Goal: Task Accomplishment & Management: Use online tool/utility

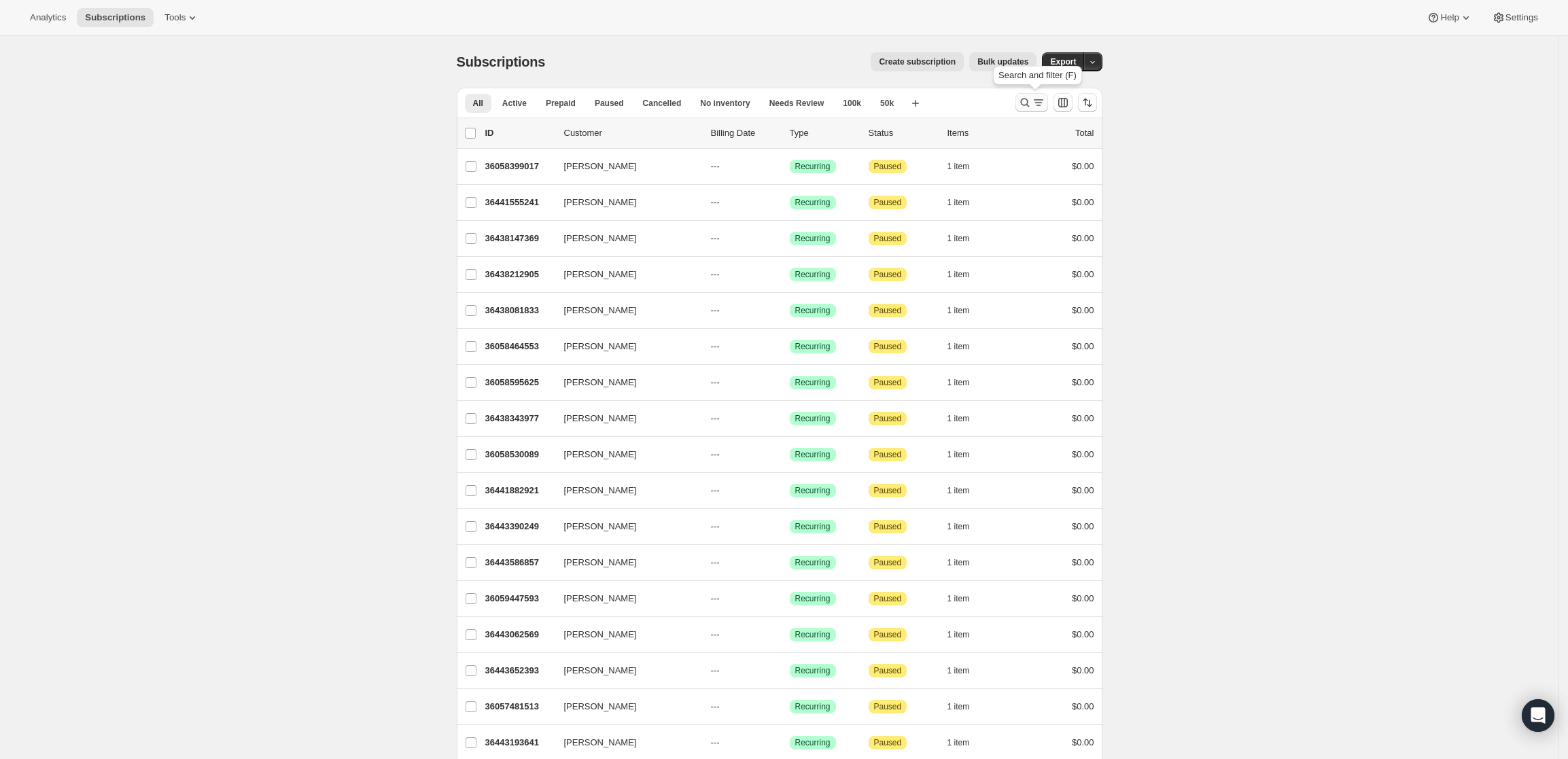
click at [1025, 98] on icon "Search and filter results" at bounding box center [1025, 102] width 14 height 14
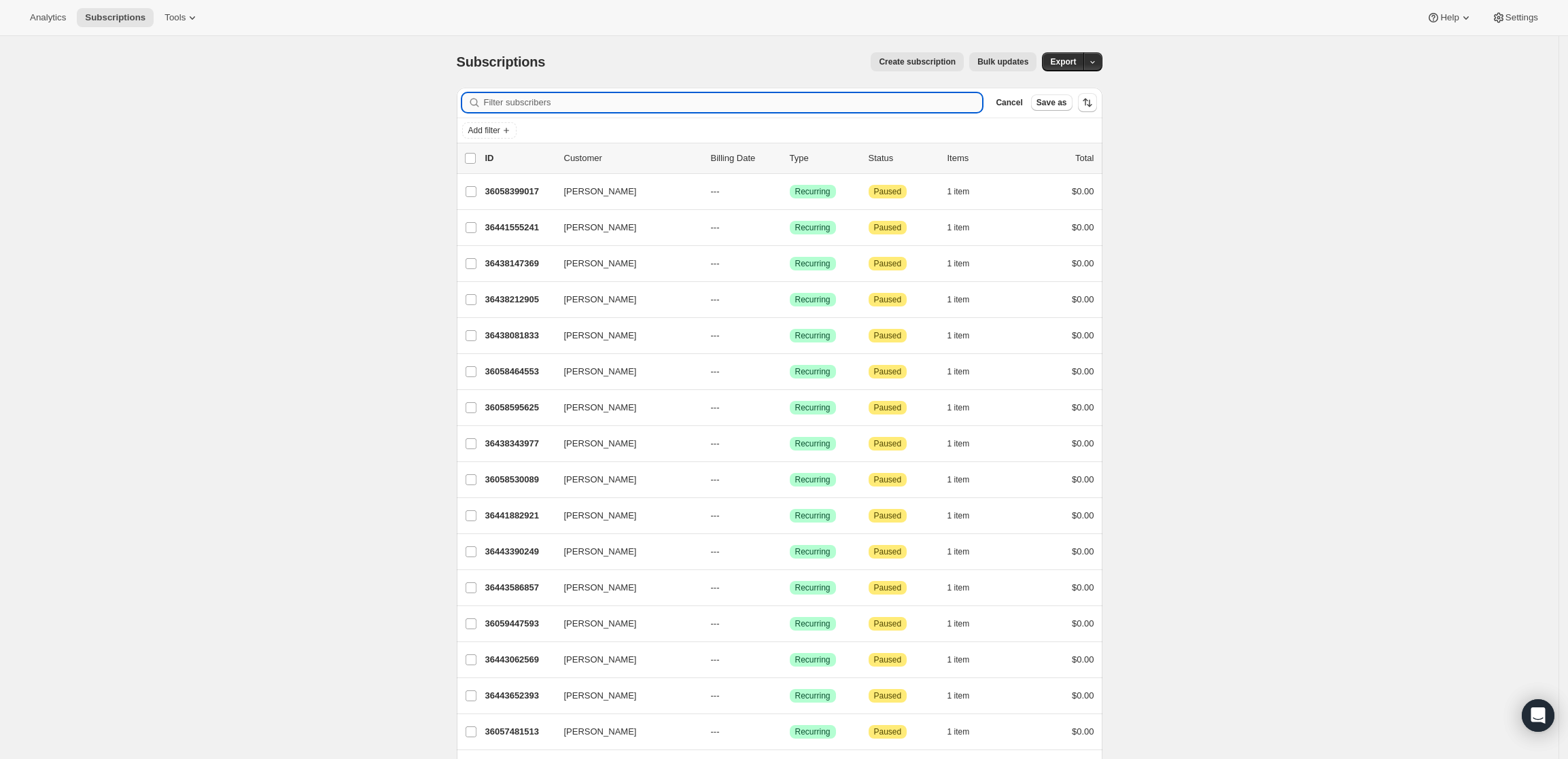
click at [711, 106] on input "Filter subscribers" at bounding box center [733, 102] width 498 height 19
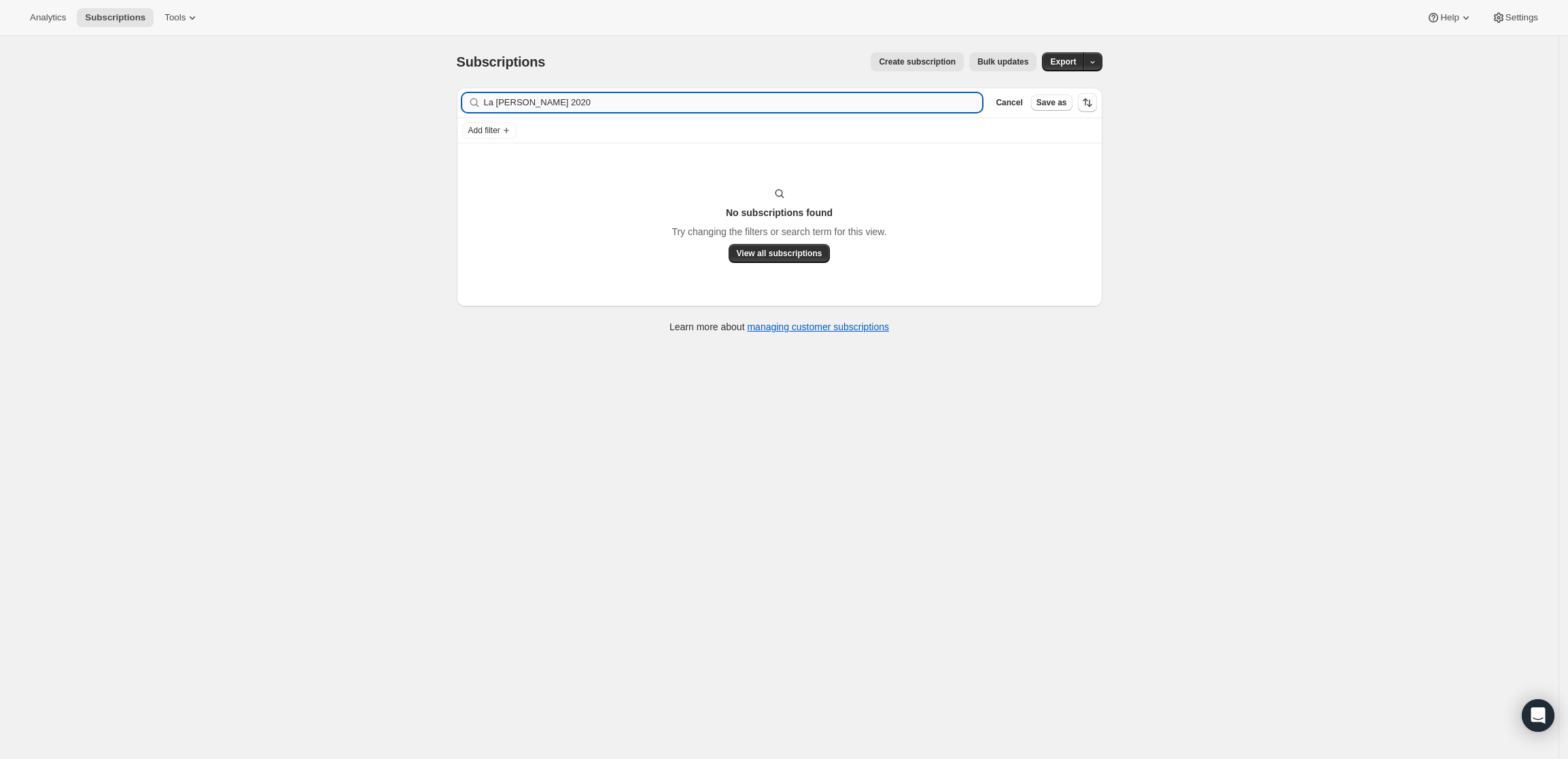
click at [553, 108] on input "La Serena Brunello 2020" at bounding box center [733, 102] width 498 height 19
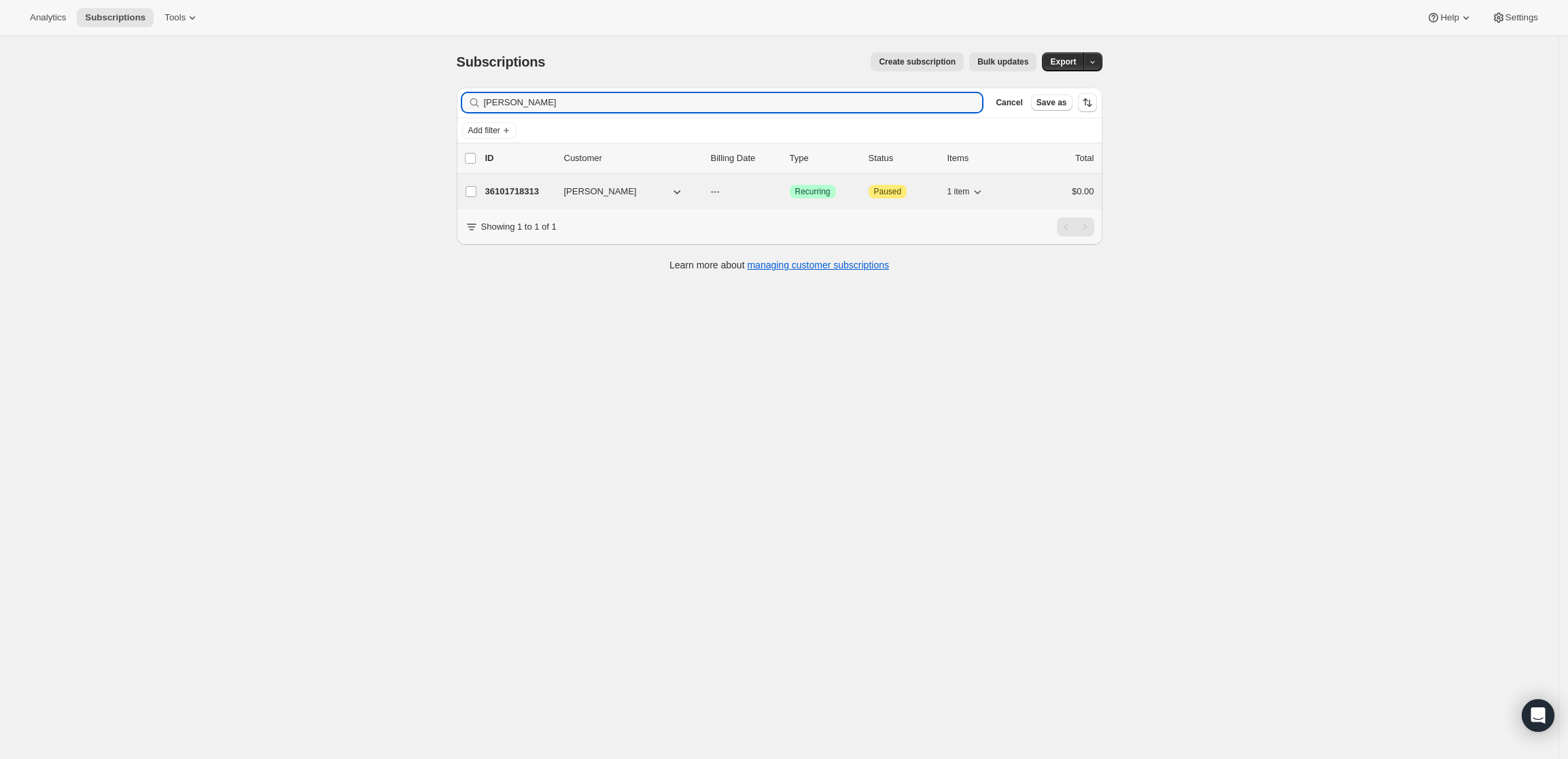
type input "john runk"
click at [510, 184] on p "36101718313" at bounding box center [520, 191] width 68 height 14
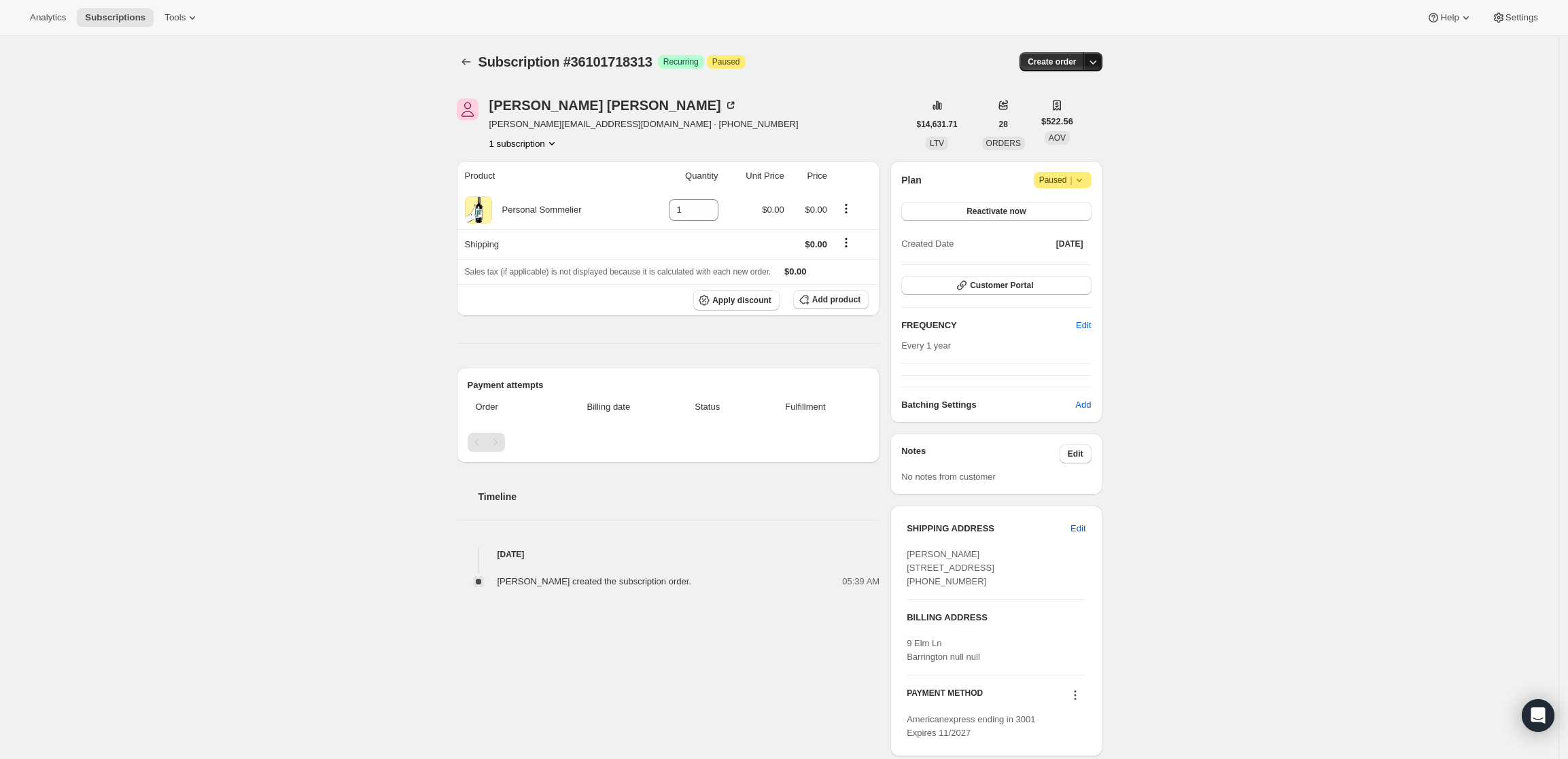
click at [1092, 56] on icon "button" at bounding box center [1092, 61] width 14 height 14
click at [1098, 103] on button "Create custom one-time order" at bounding box center [1031, 113] width 143 height 22
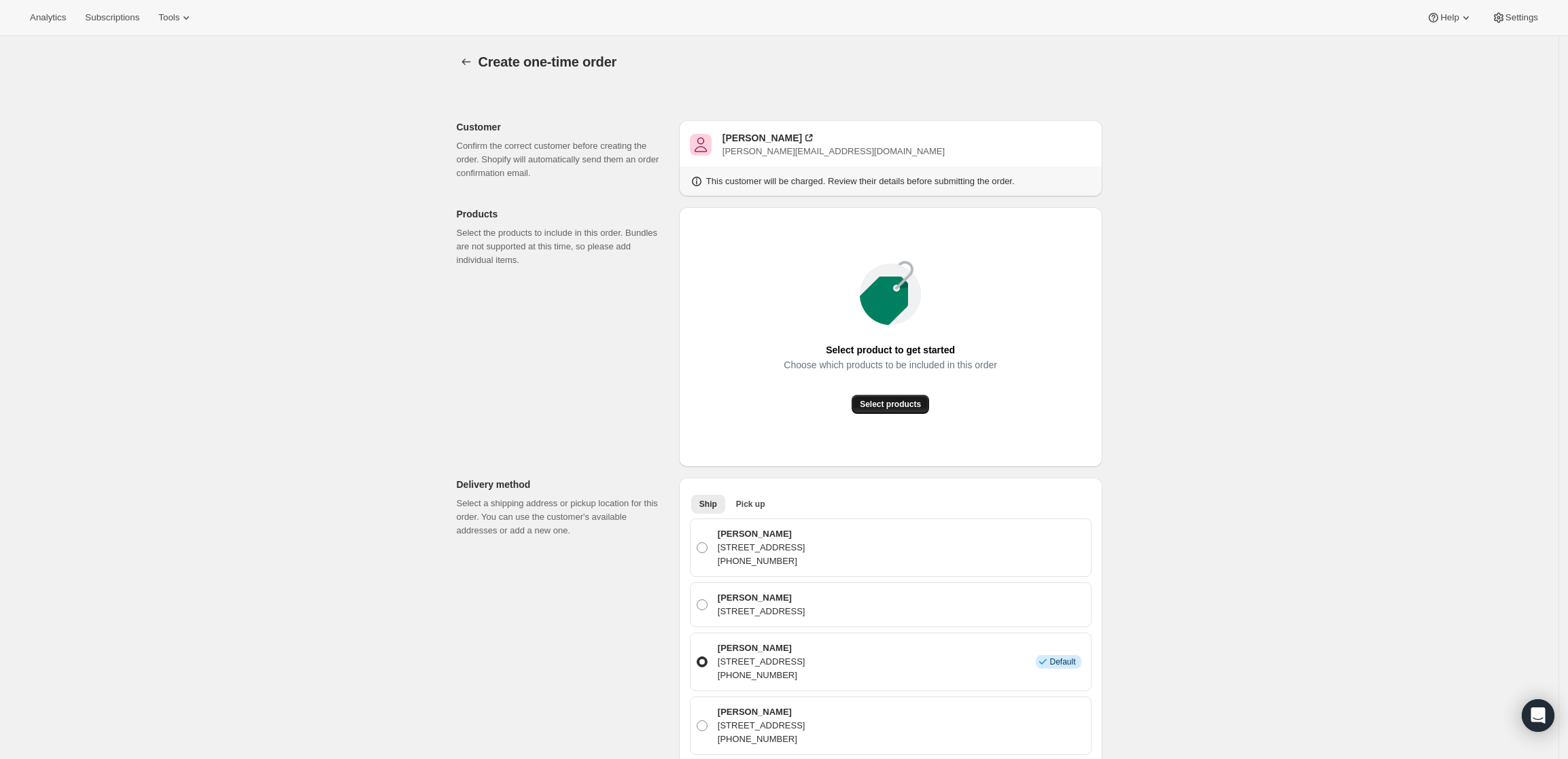
click at [888, 401] on span "Select products" at bounding box center [890, 405] width 62 height 11
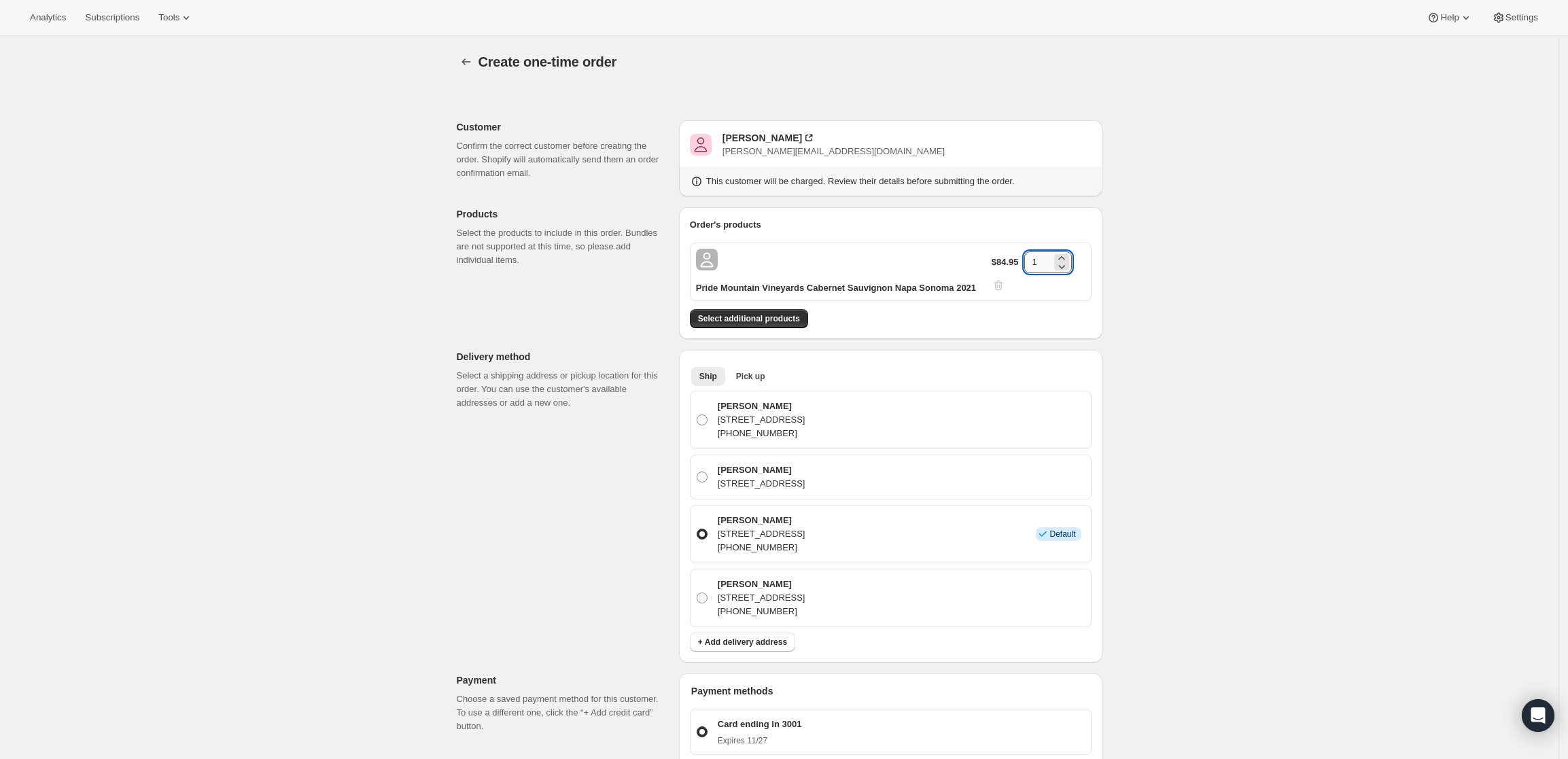
drag, startPoint x: 1050, startPoint y: 264, endPoint x: 1036, endPoint y: 258, distance: 15.2
click at [1036, 258] on input "1" at bounding box center [1038, 262] width 28 height 22
type input "2"
click at [1309, 260] on div "Create one-time order. This page is ready Create one-time order Customer Confir…" at bounding box center [779, 615] width 1559 height 1158
click at [738, 133] on div "John Runk" at bounding box center [762, 138] width 80 height 14
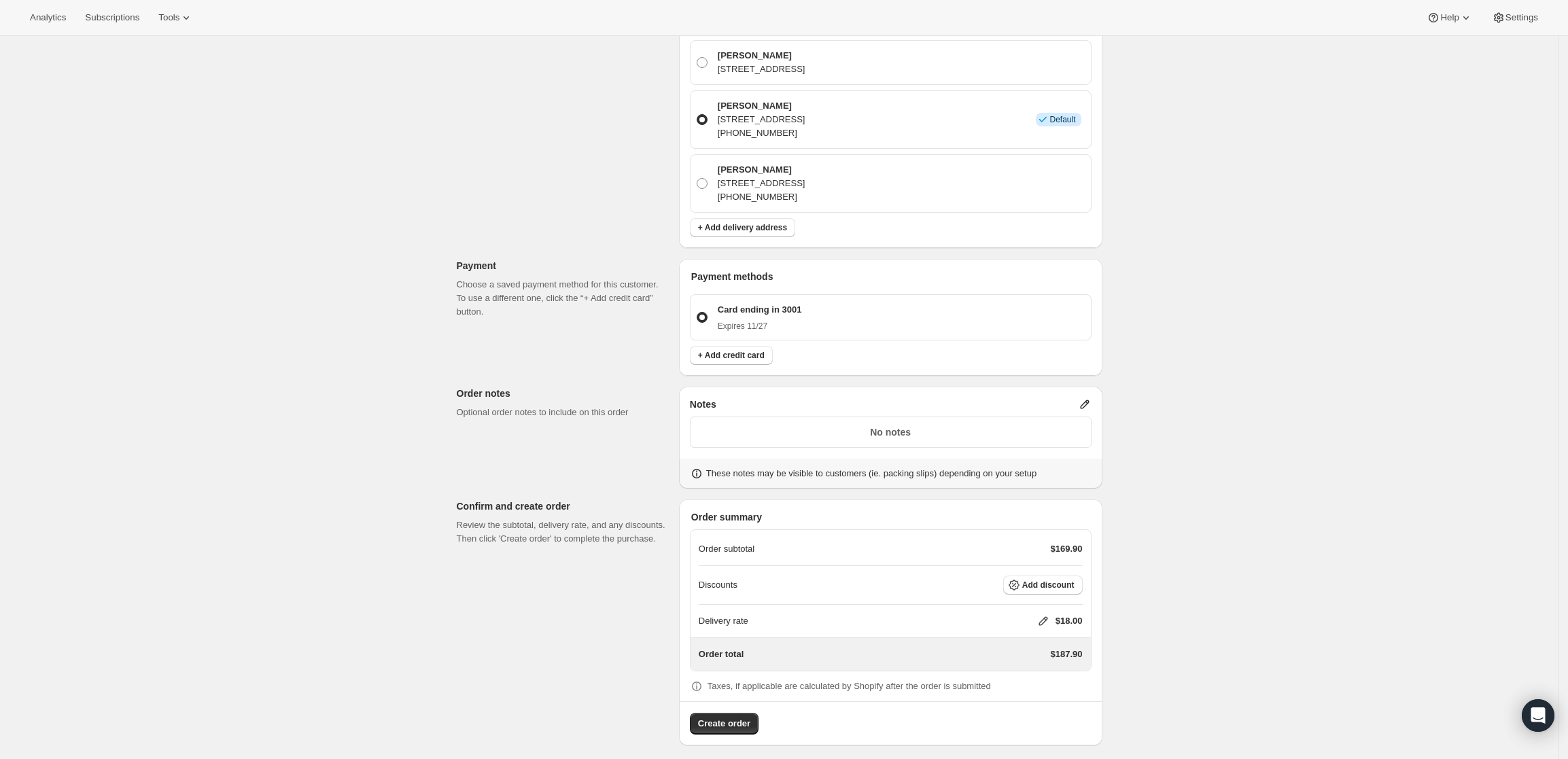
scroll to position [423, 0]
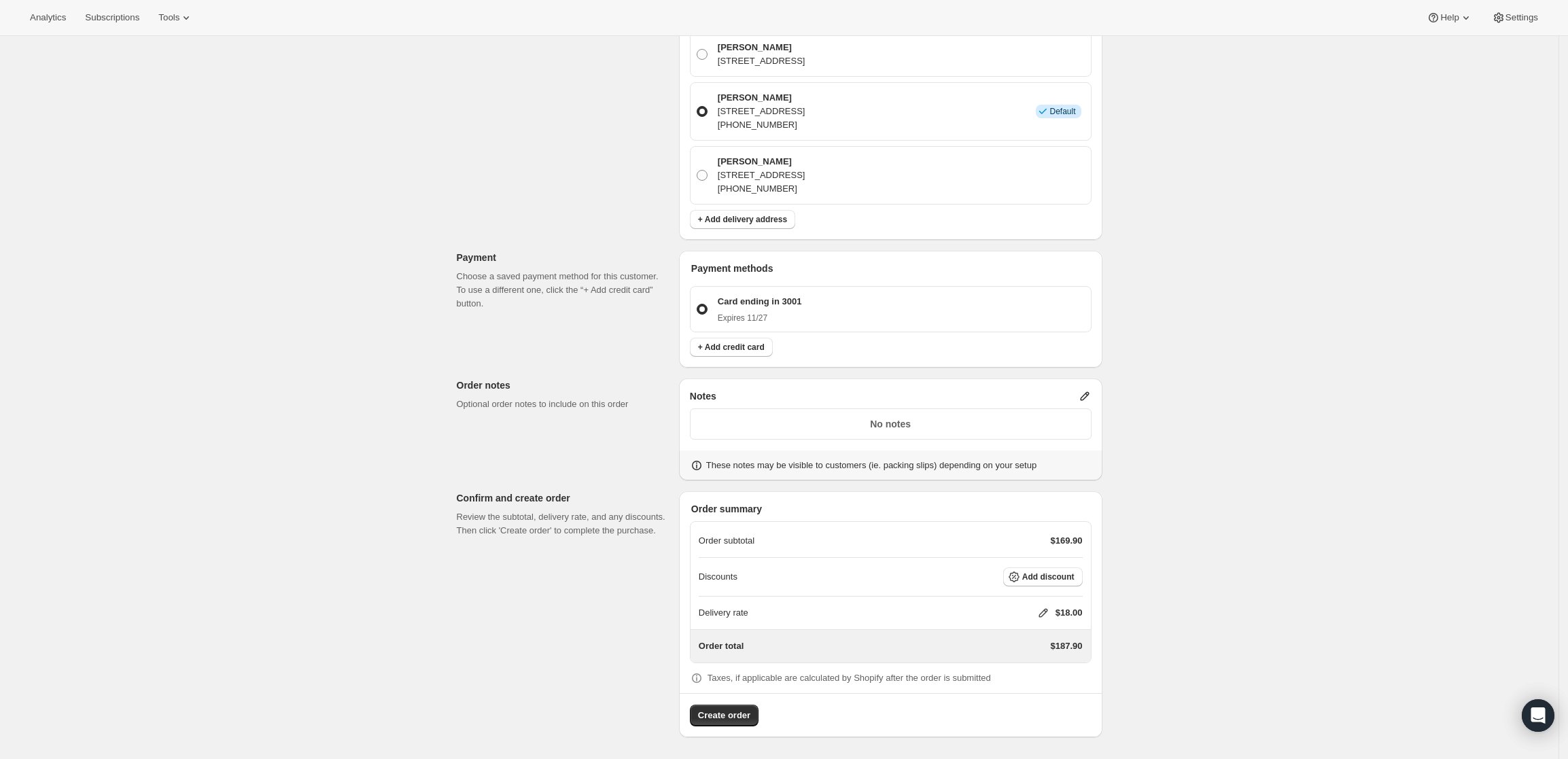
click at [1092, 391] on icon at bounding box center [1084, 396] width 14 height 14
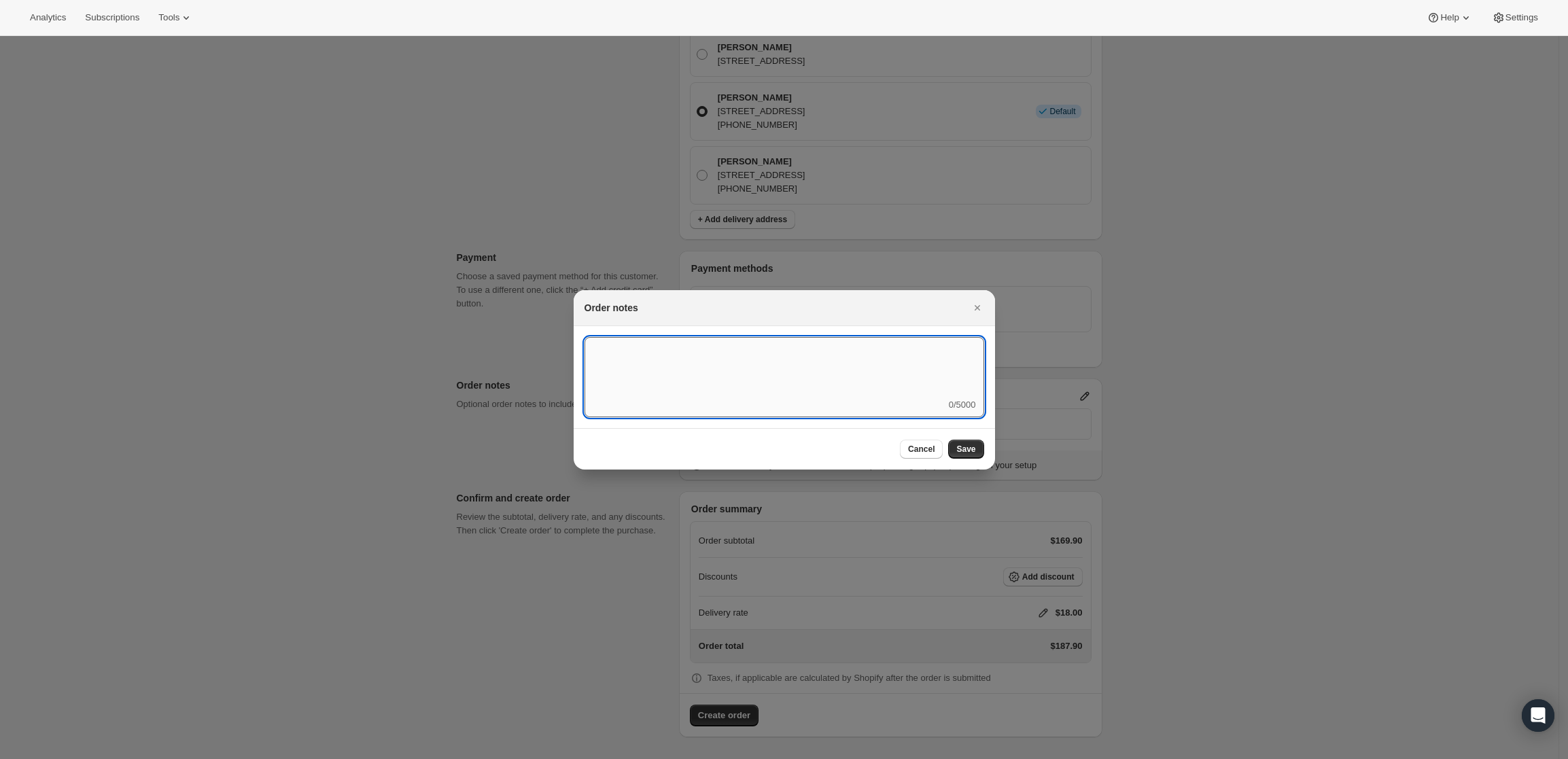
click at [805, 364] on textarea ":rdi:" at bounding box center [784, 367] width 399 height 61
type textarea "Weather HOLD"
click at [976, 441] on button "Save" at bounding box center [966, 449] width 35 height 19
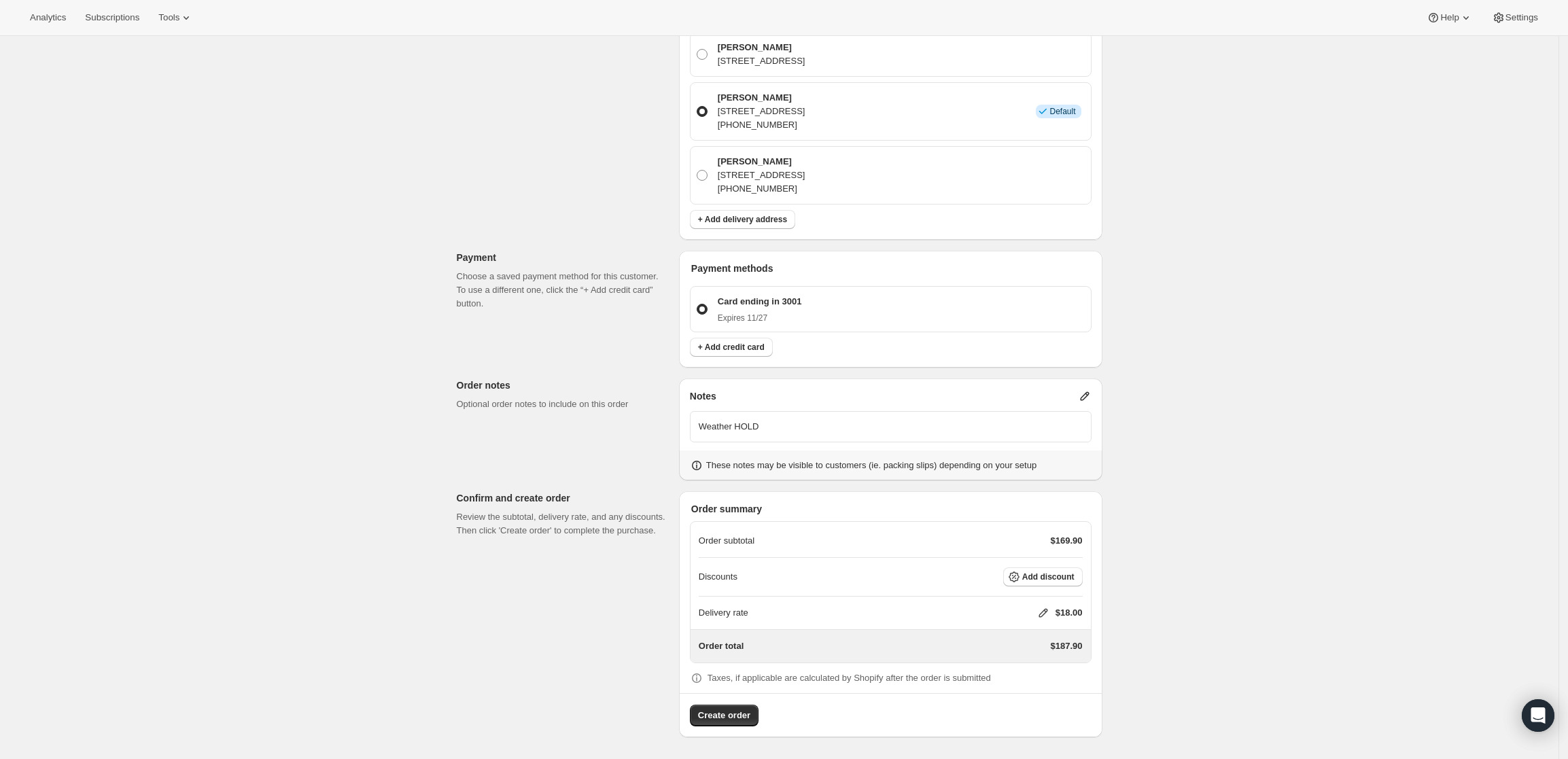
click at [1047, 609] on icon at bounding box center [1043, 613] width 9 height 9
click at [1030, 662] on input "0" at bounding box center [1049, 664] width 122 height 22
type input "0"
click at [1035, 703] on button "Save" at bounding box center [1040, 695] width 35 height 19
click at [727, 720] on span "Create order" at bounding box center [723, 715] width 52 height 14
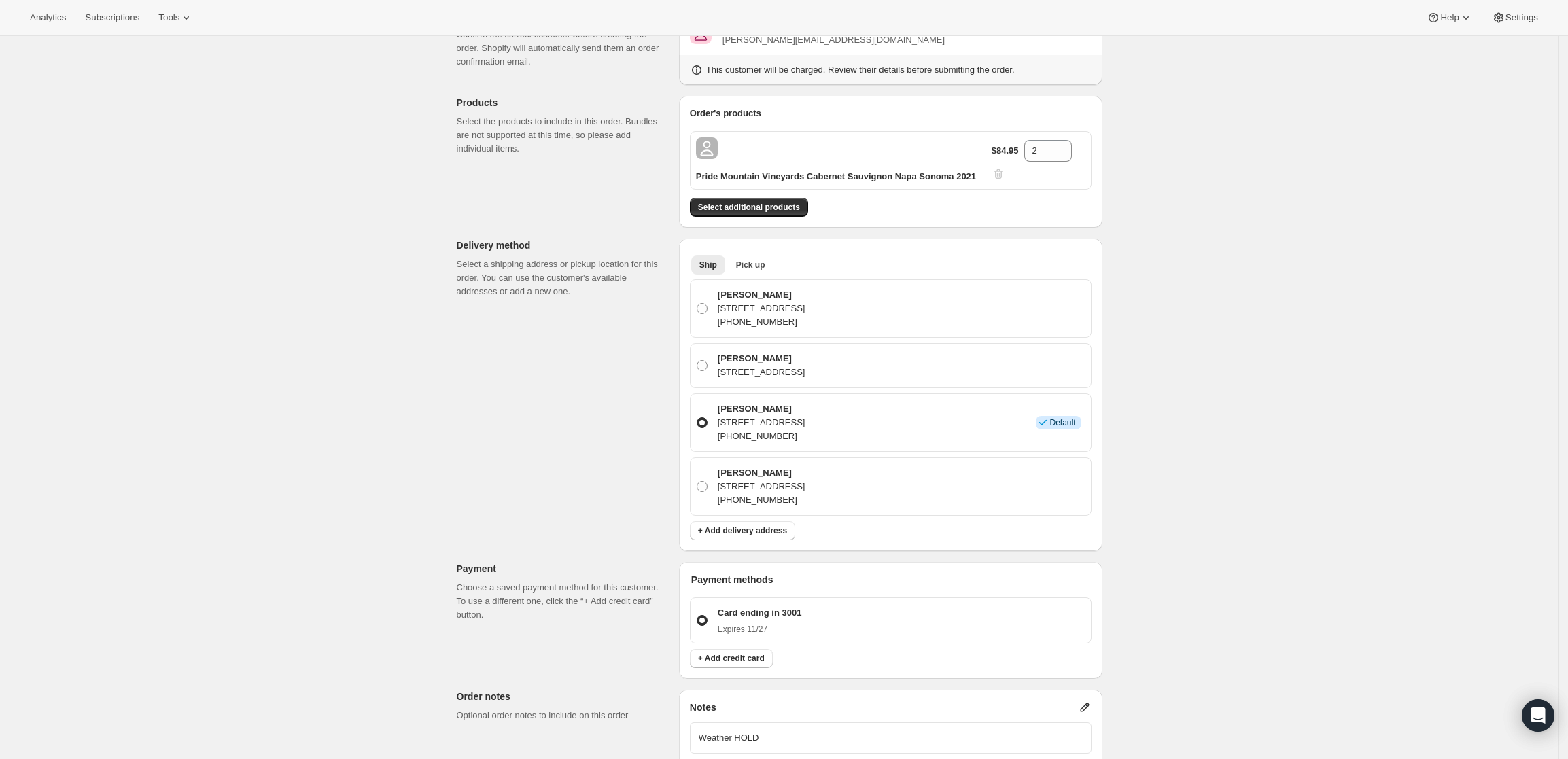
scroll to position [83, 0]
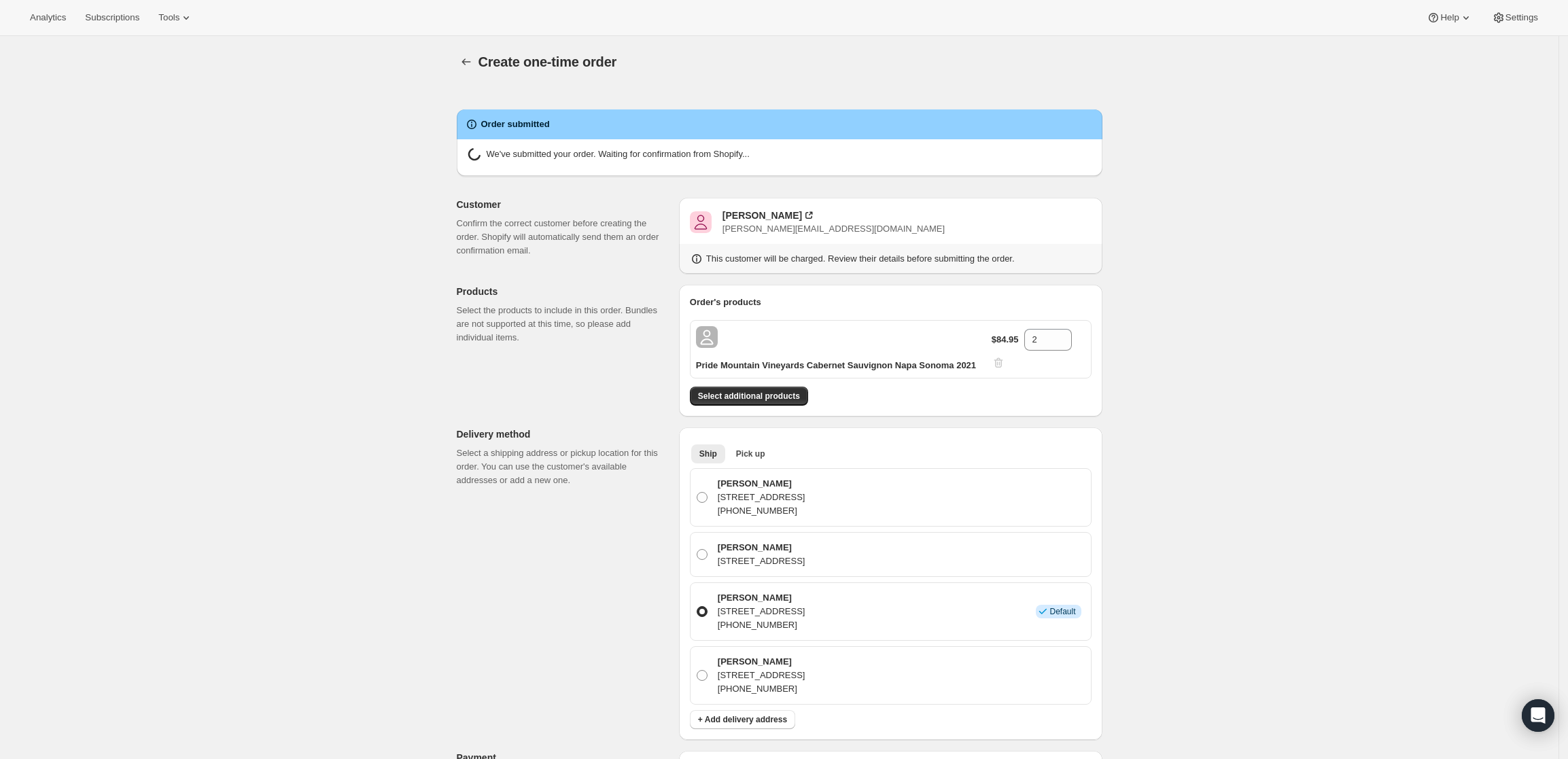
radio input "true"
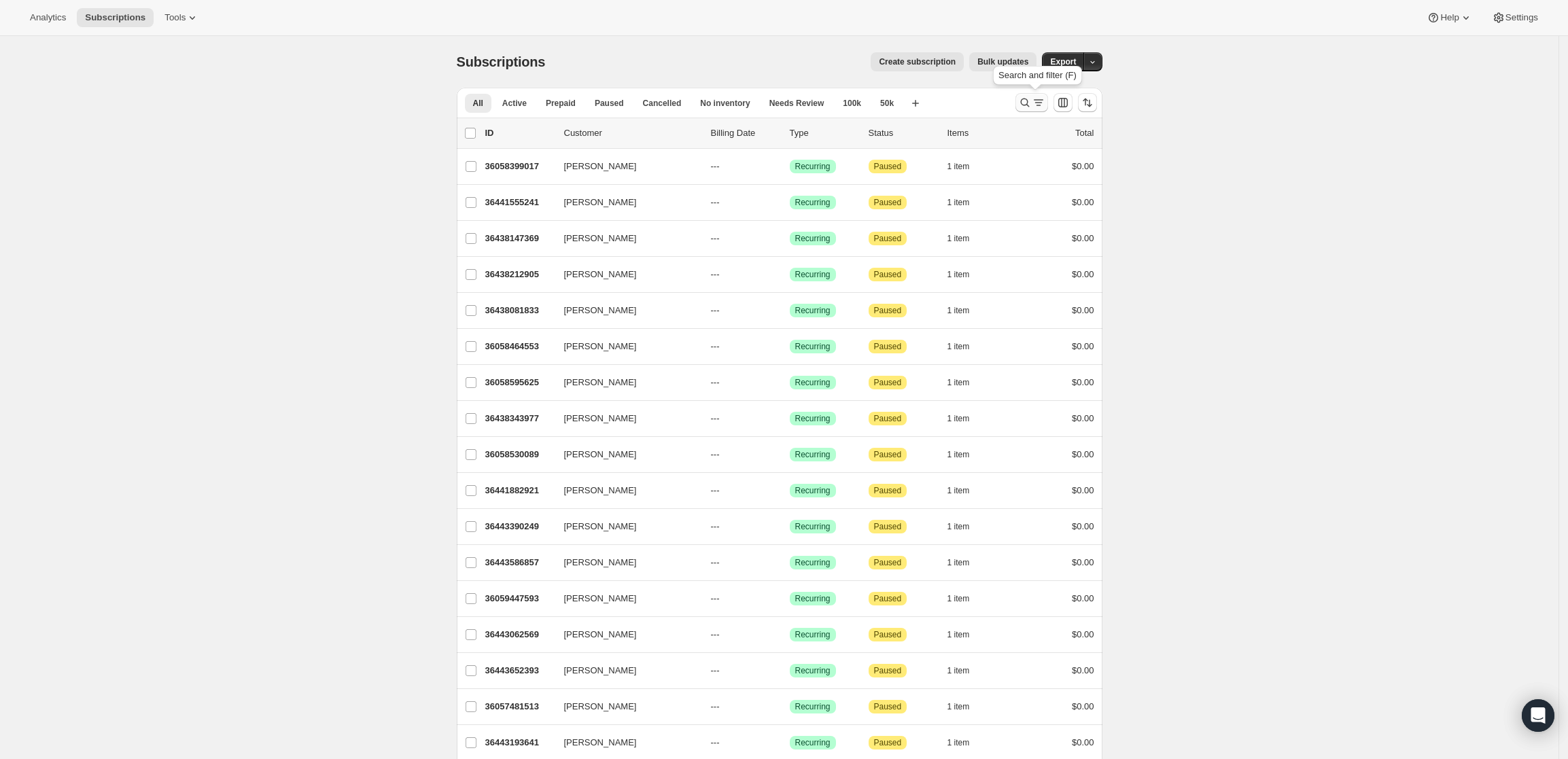
click at [1029, 105] on icon "Search and filter results" at bounding box center [1025, 103] width 9 height 9
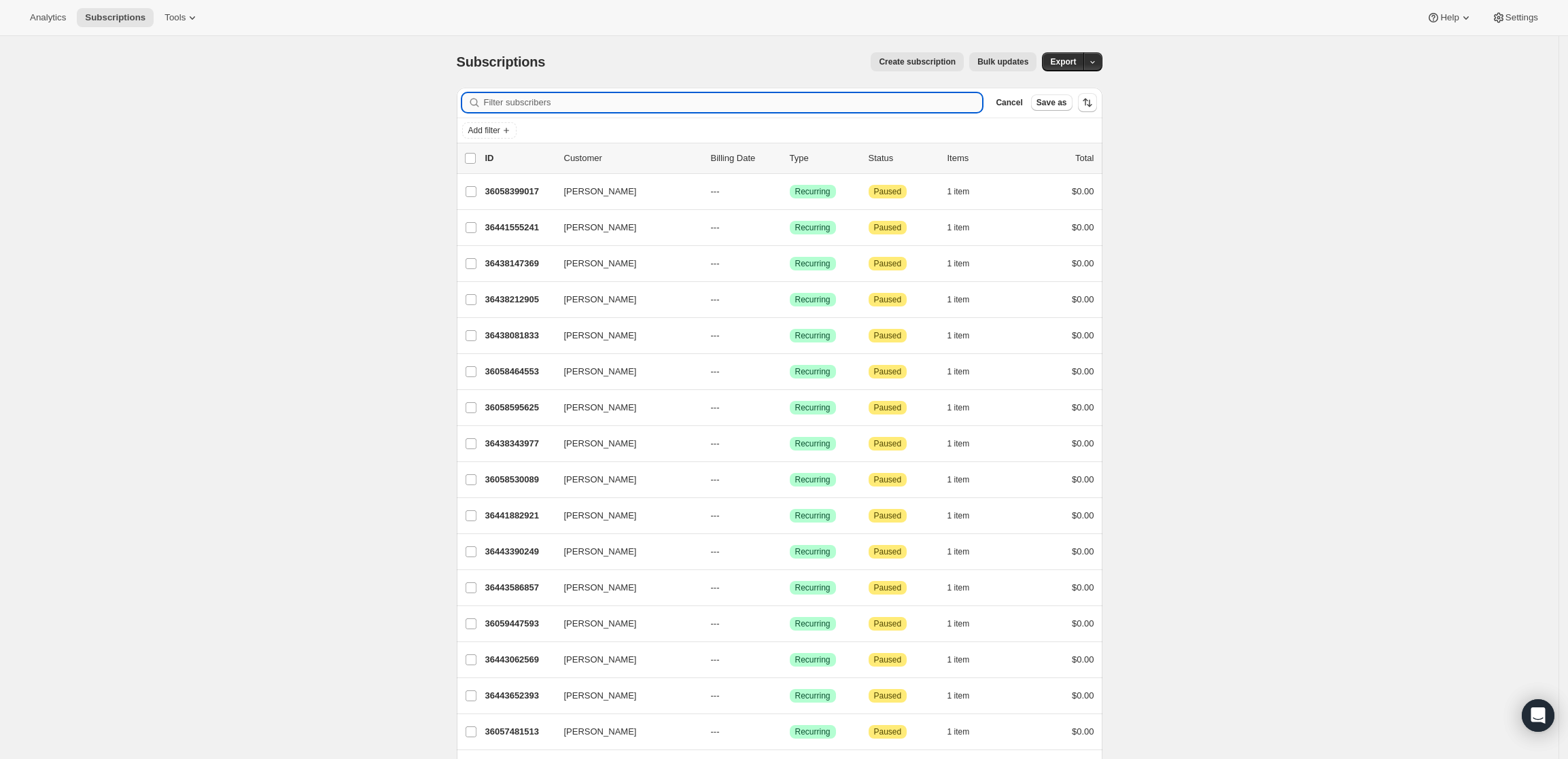
click at [688, 98] on input "Filter subscribers" at bounding box center [733, 102] width 498 height 19
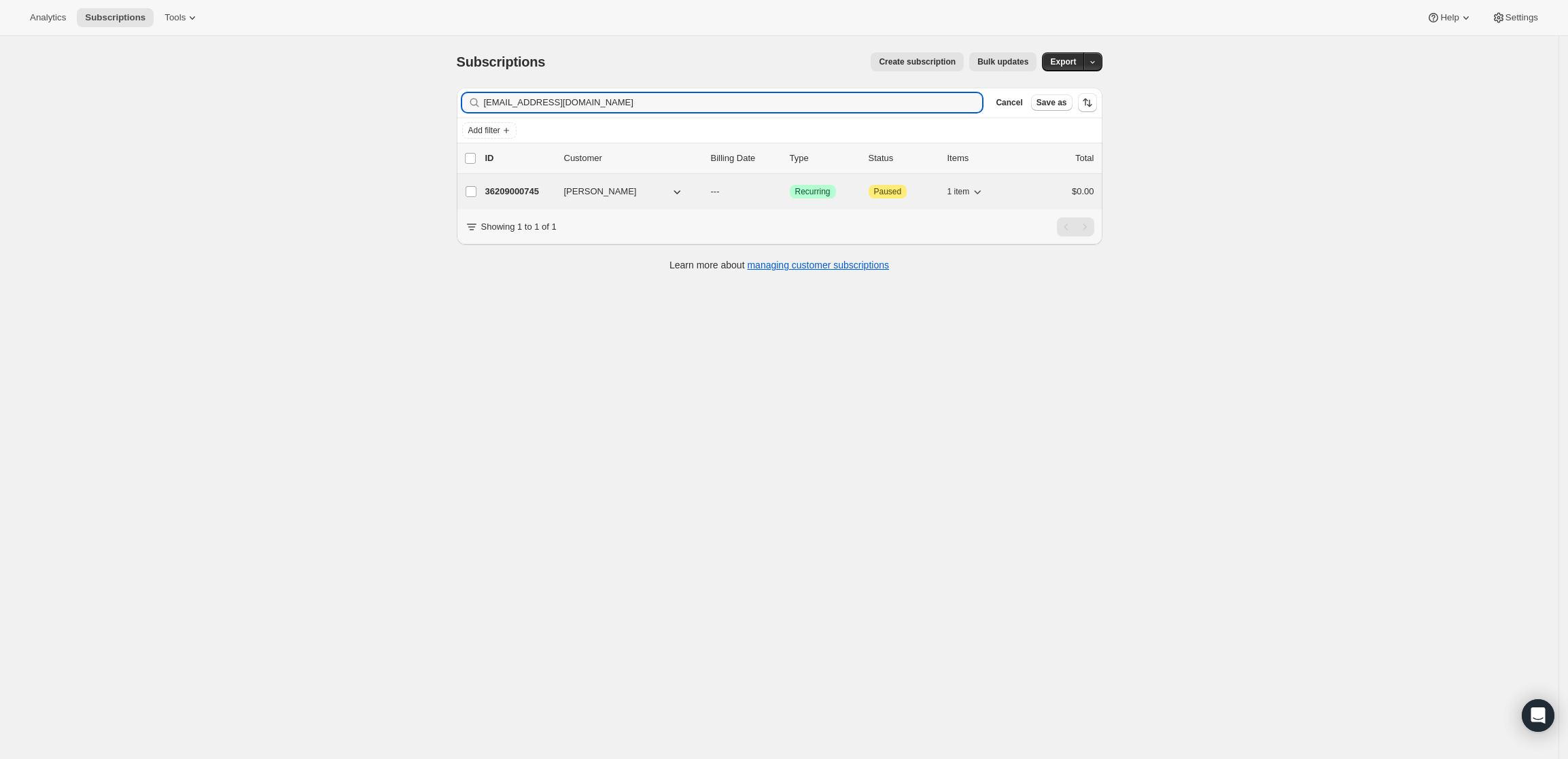
type input "[EMAIL_ADDRESS][DOMAIN_NAME]"
click at [507, 191] on p "36209000745" at bounding box center [520, 191] width 68 height 14
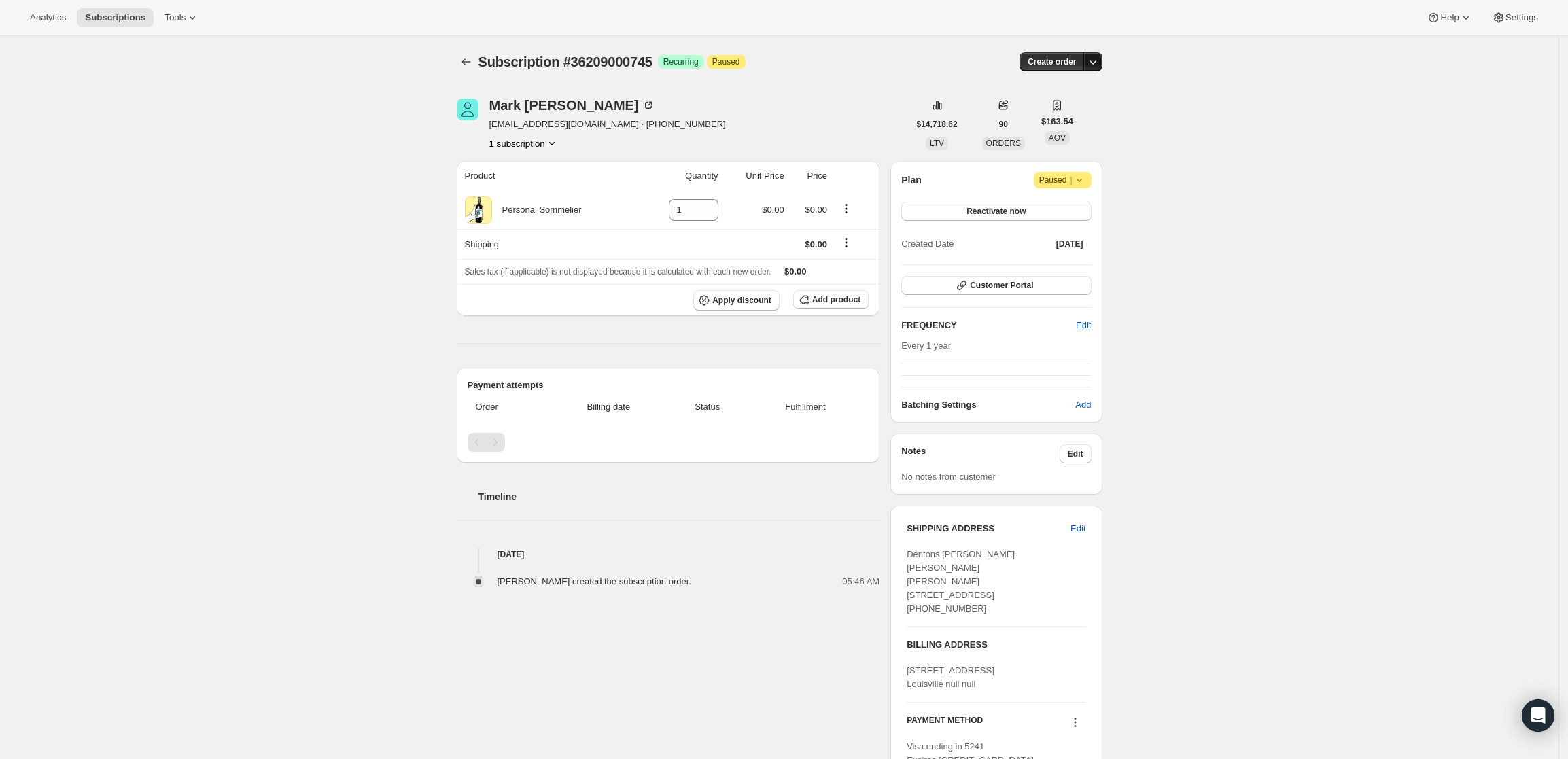
click at [1093, 64] on icon "button" at bounding box center [1092, 61] width 14 height 14
click at [1014, 114] on span "Create custom one-time order" at bounding box center [1039, 113] width 118 height 10
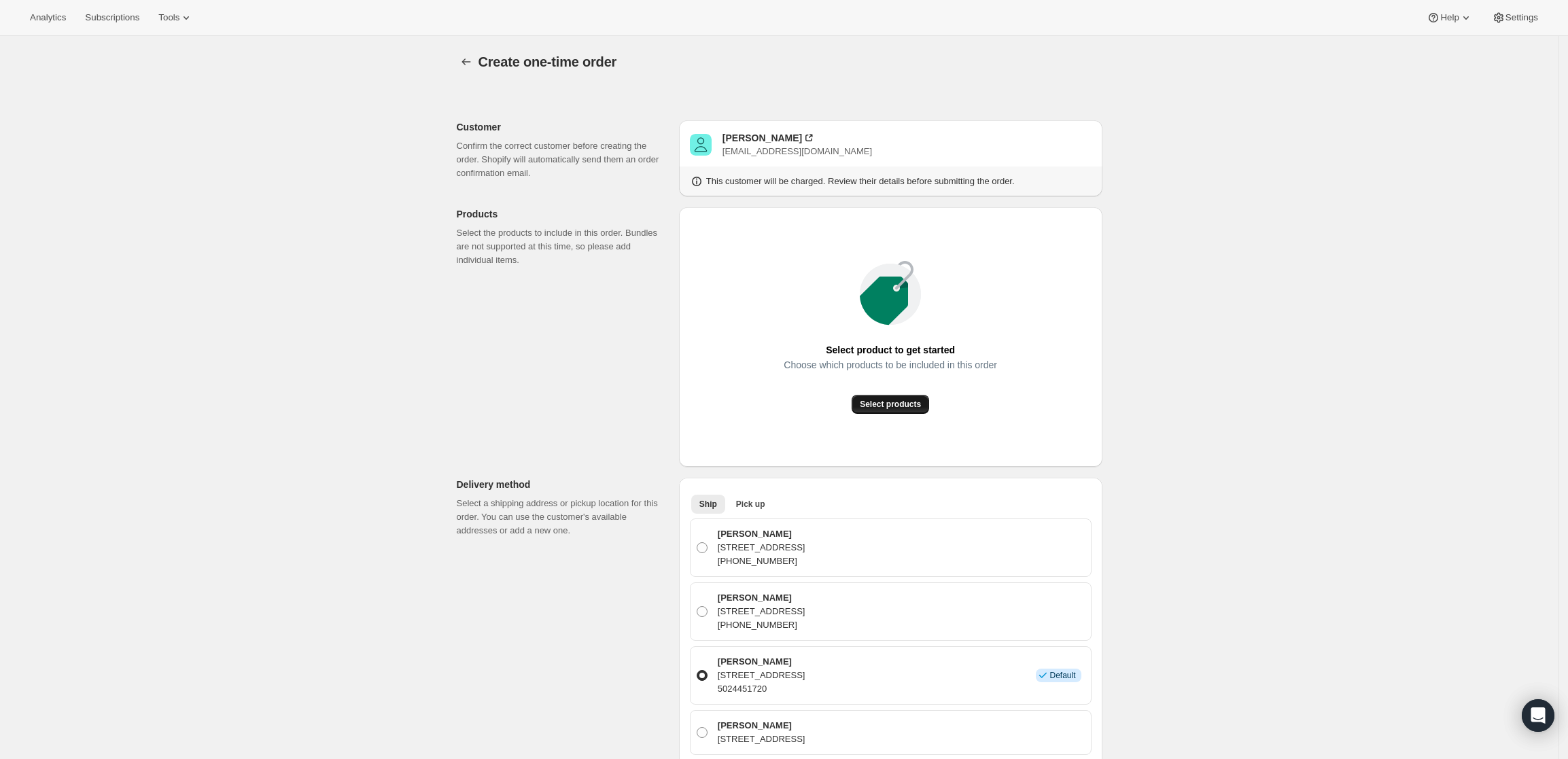
click at [892, 399] on span "Select products" at bounding box center [890, 405] width 62 height 11
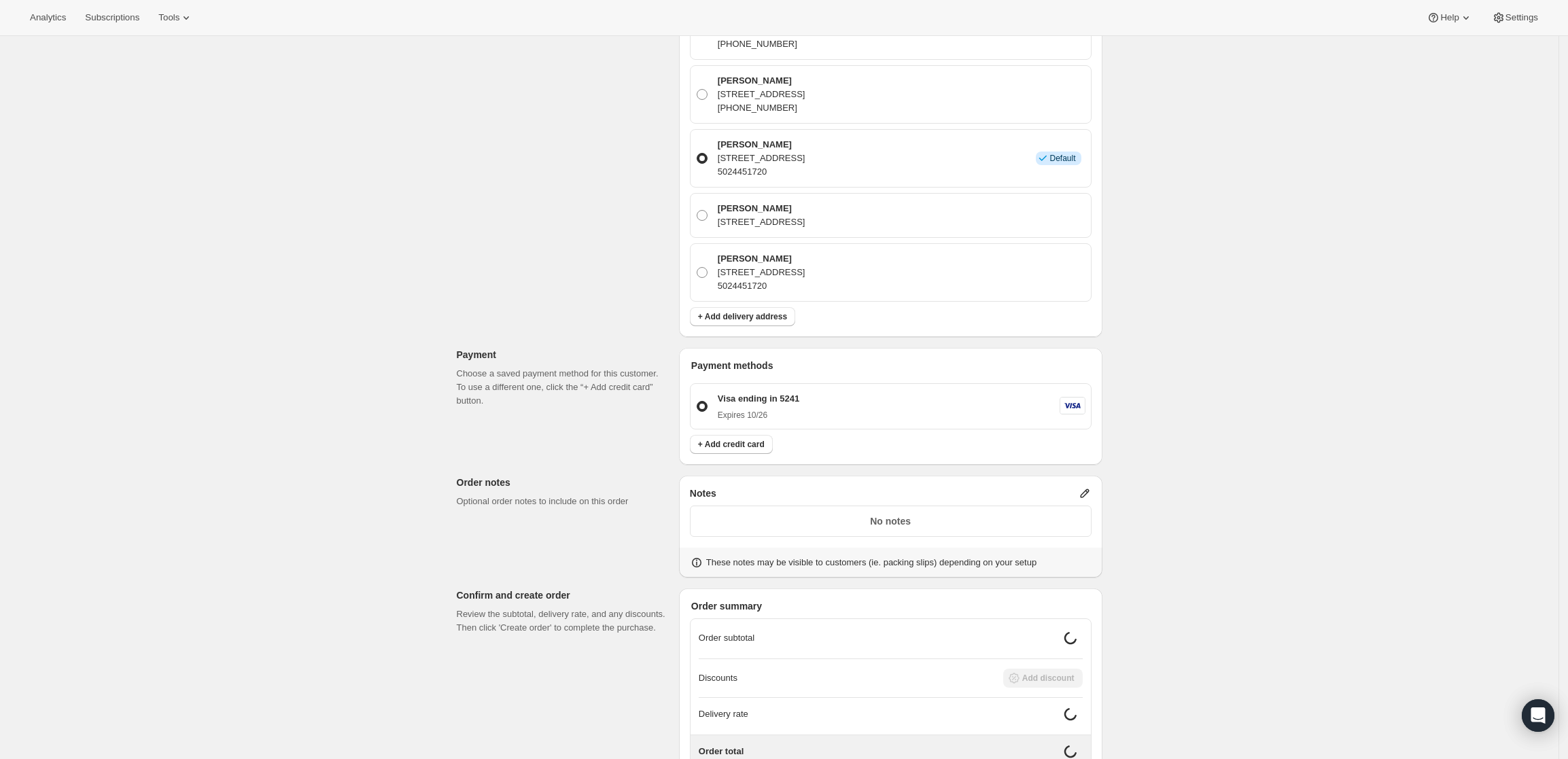
scroll to position [497, 0]
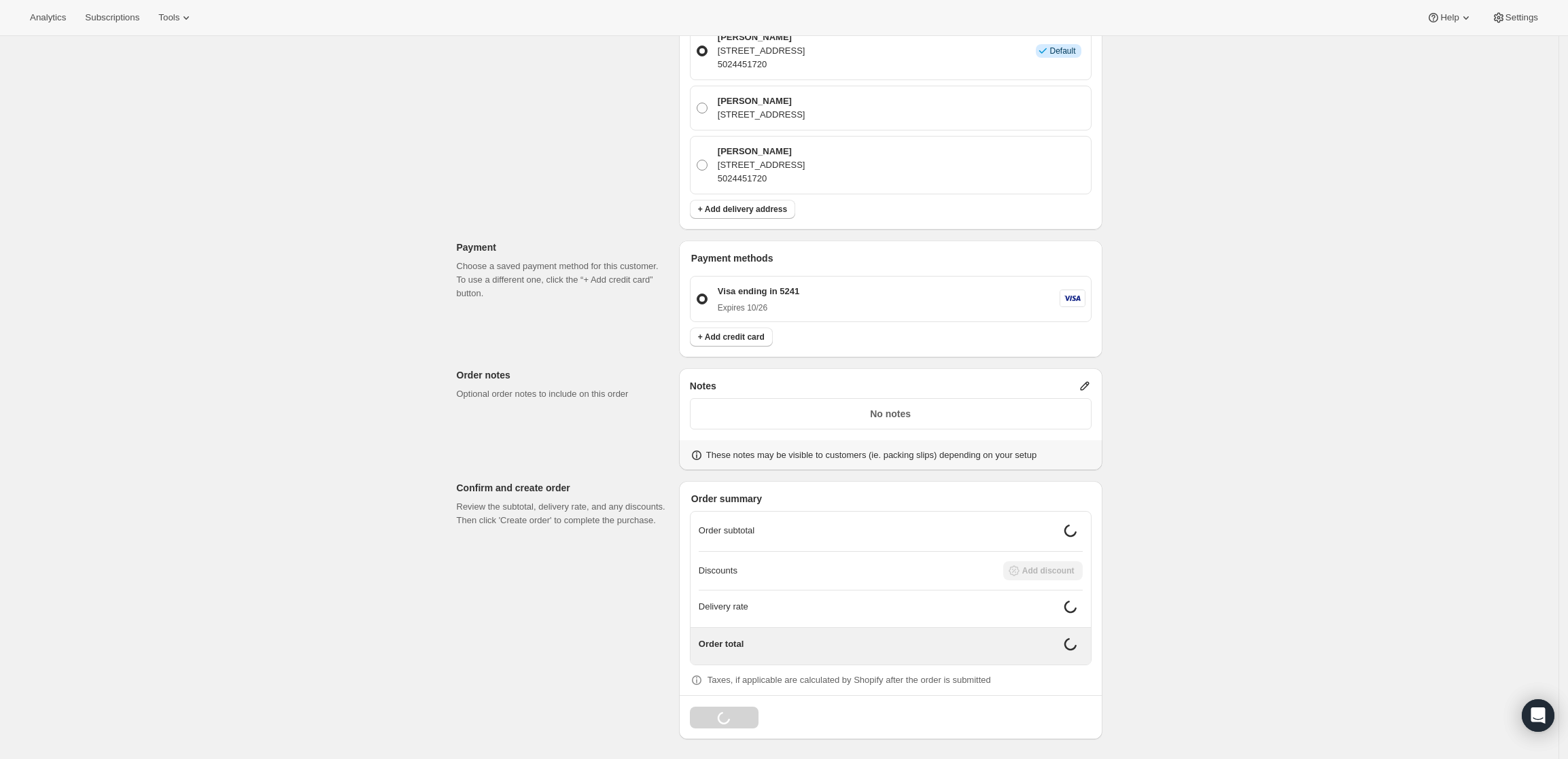
click at [1086, 390] on icon at bounding box center [1084, 385] width 14 height 14
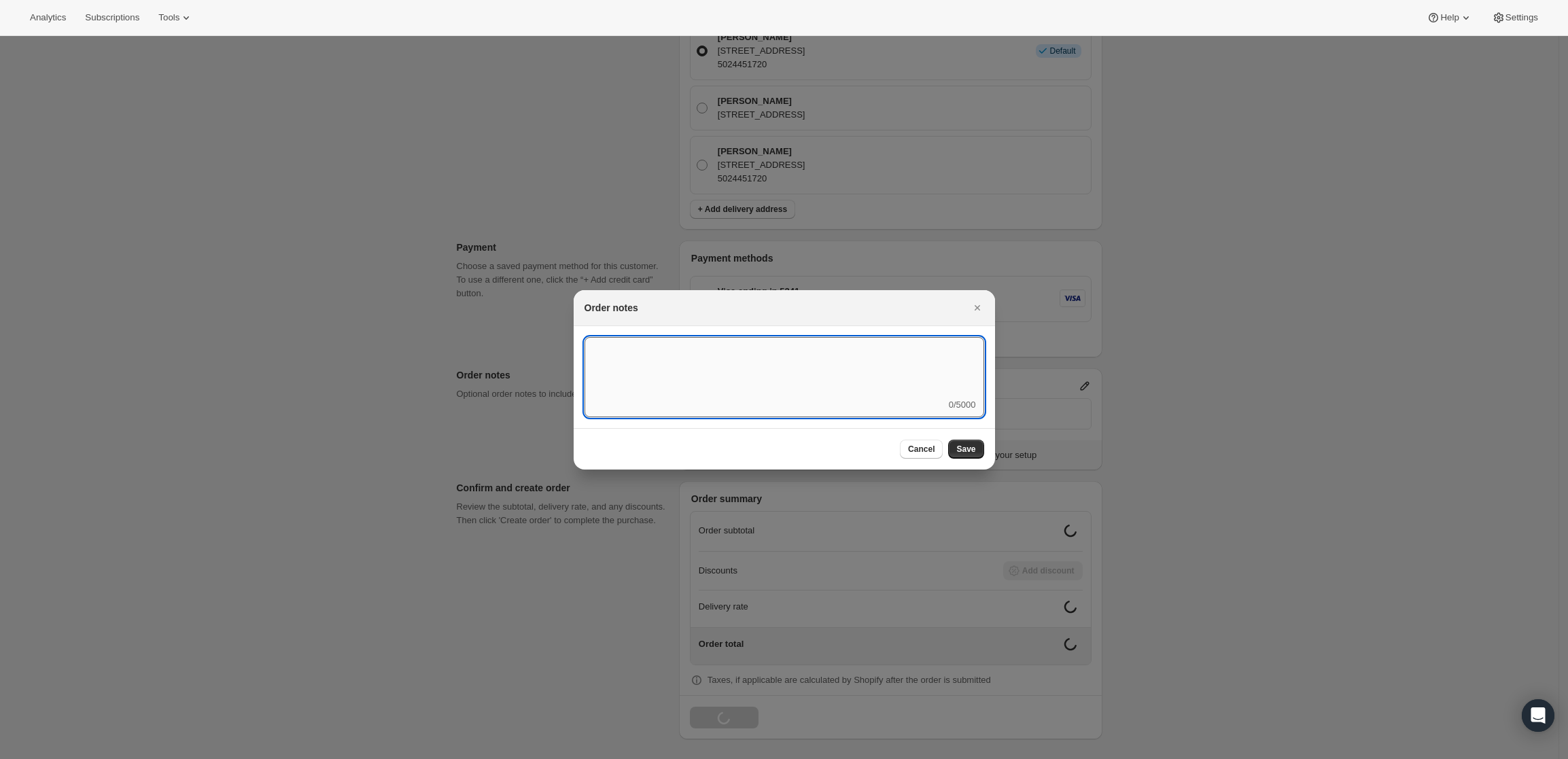
click at [889, 387] on textarea ":rd5:" at bounding box center [784, 367] width 399 height 61
type textarea "Weather HOLD"
click at [962, 452] on span "Save" at bounding box center [966, 449] width 19 height 11
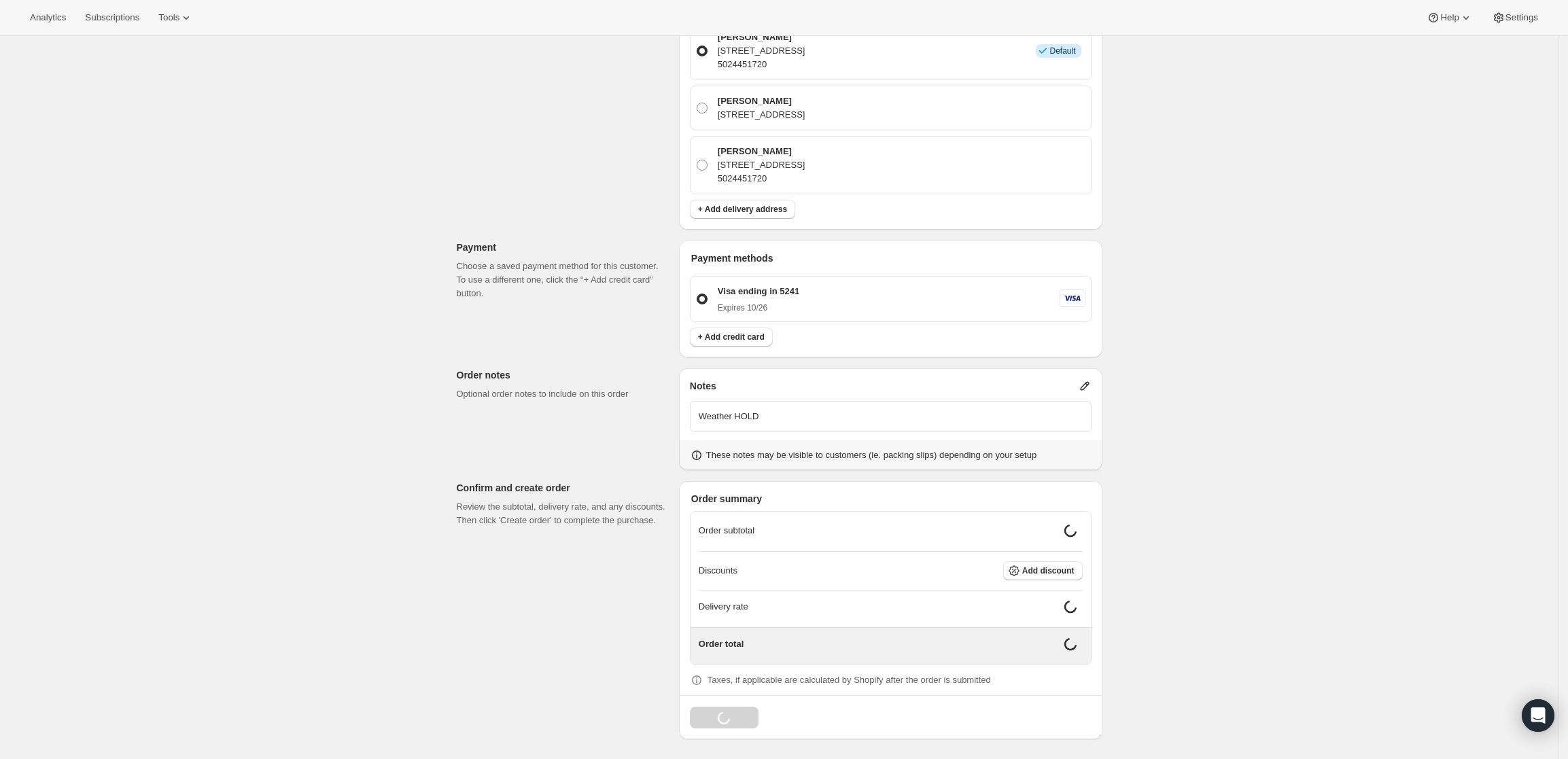
scroll to position [486, 0]
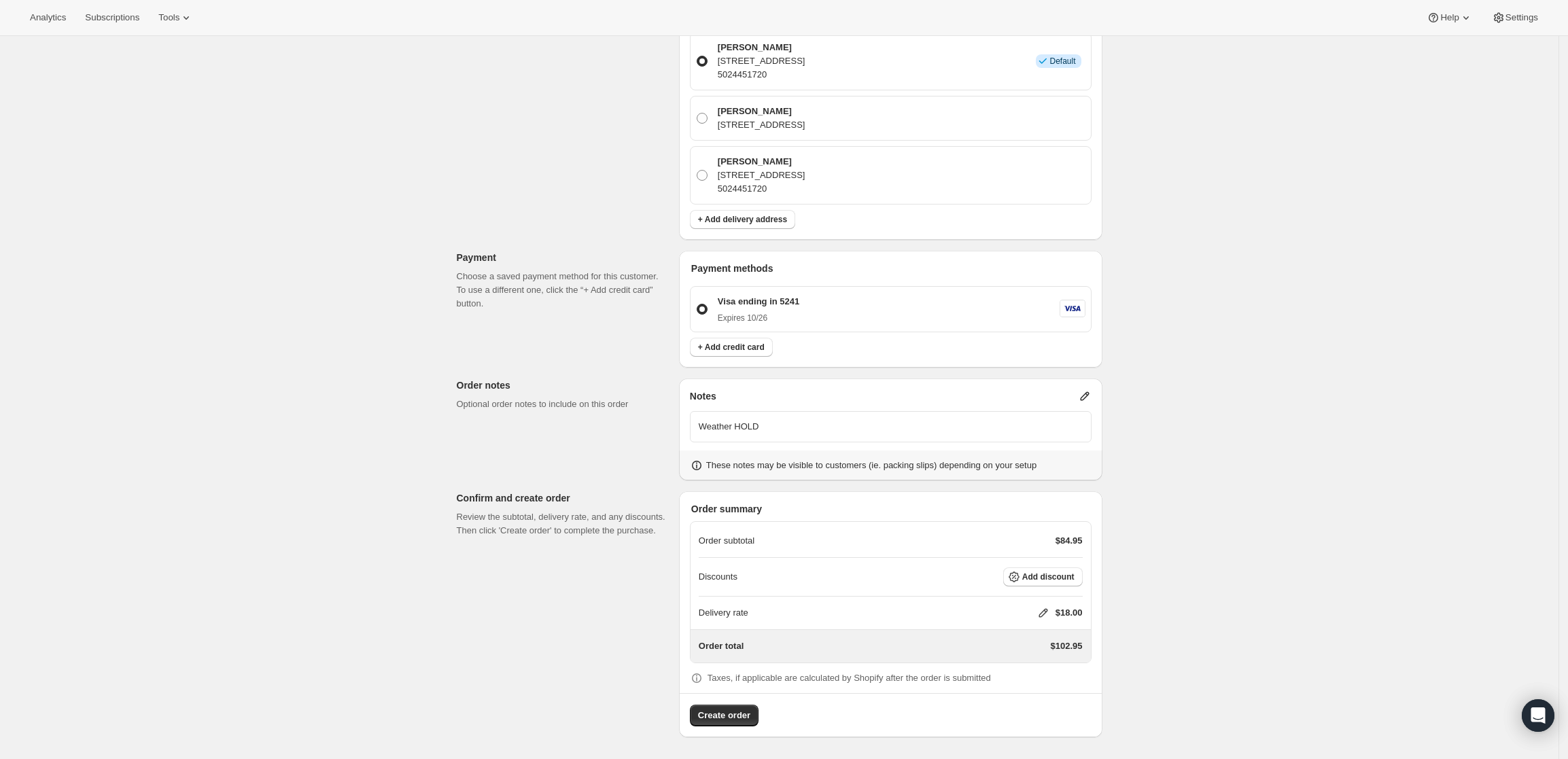
click at [1045, 614] on icon at bounding box center [1043, 612] width 14 height 14
click at [1042, 660] on input "0" at bounding box center [1049, 664] width 122 height 22
type input "0"
click at [1041, 695] on span "Save" at bounding box center [1040, 695] width 19 height 11
click at [741, 716] on span "Create order" at bounding box center [723, 715] width 52 height 14
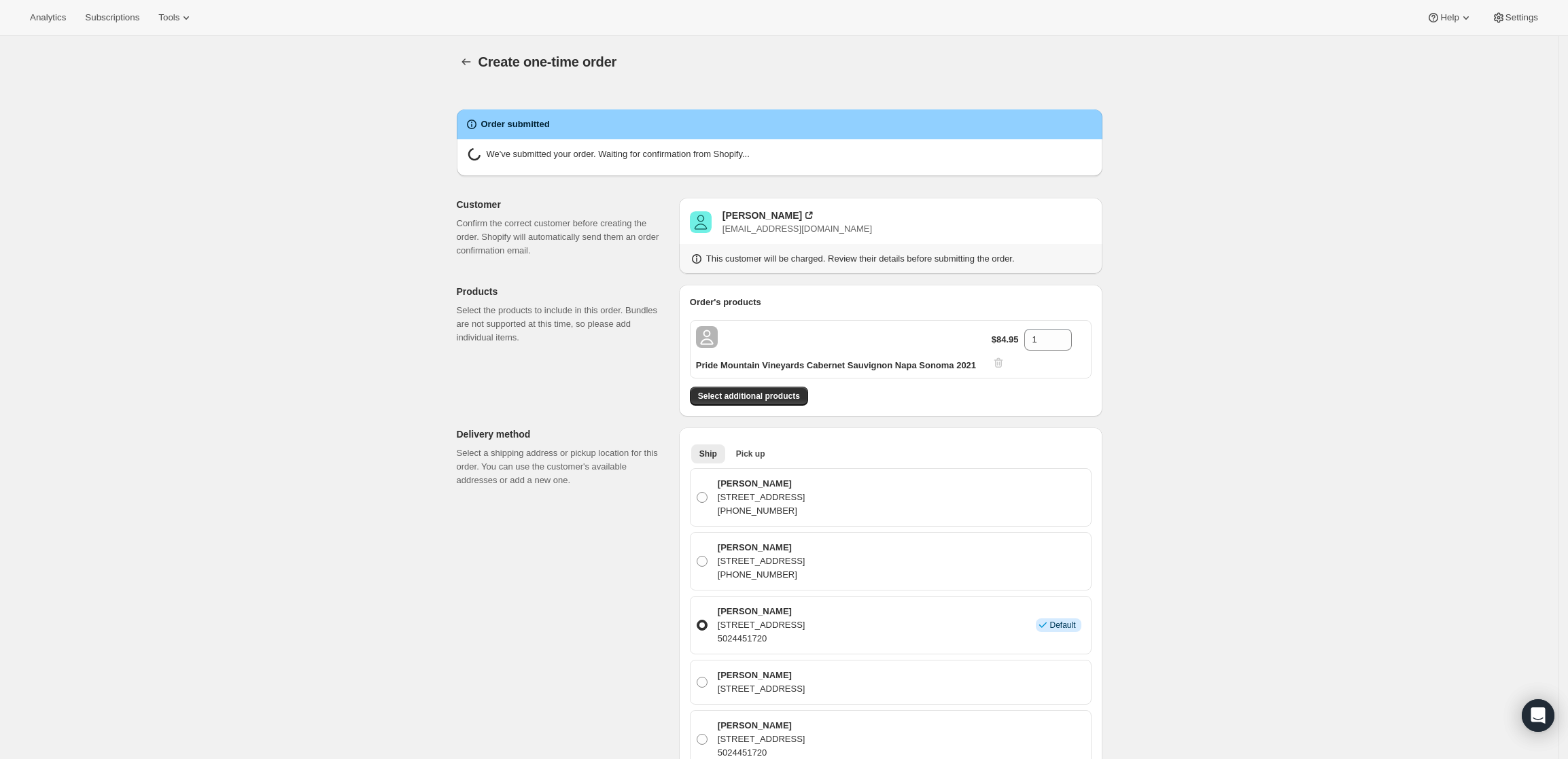
radio input "true"
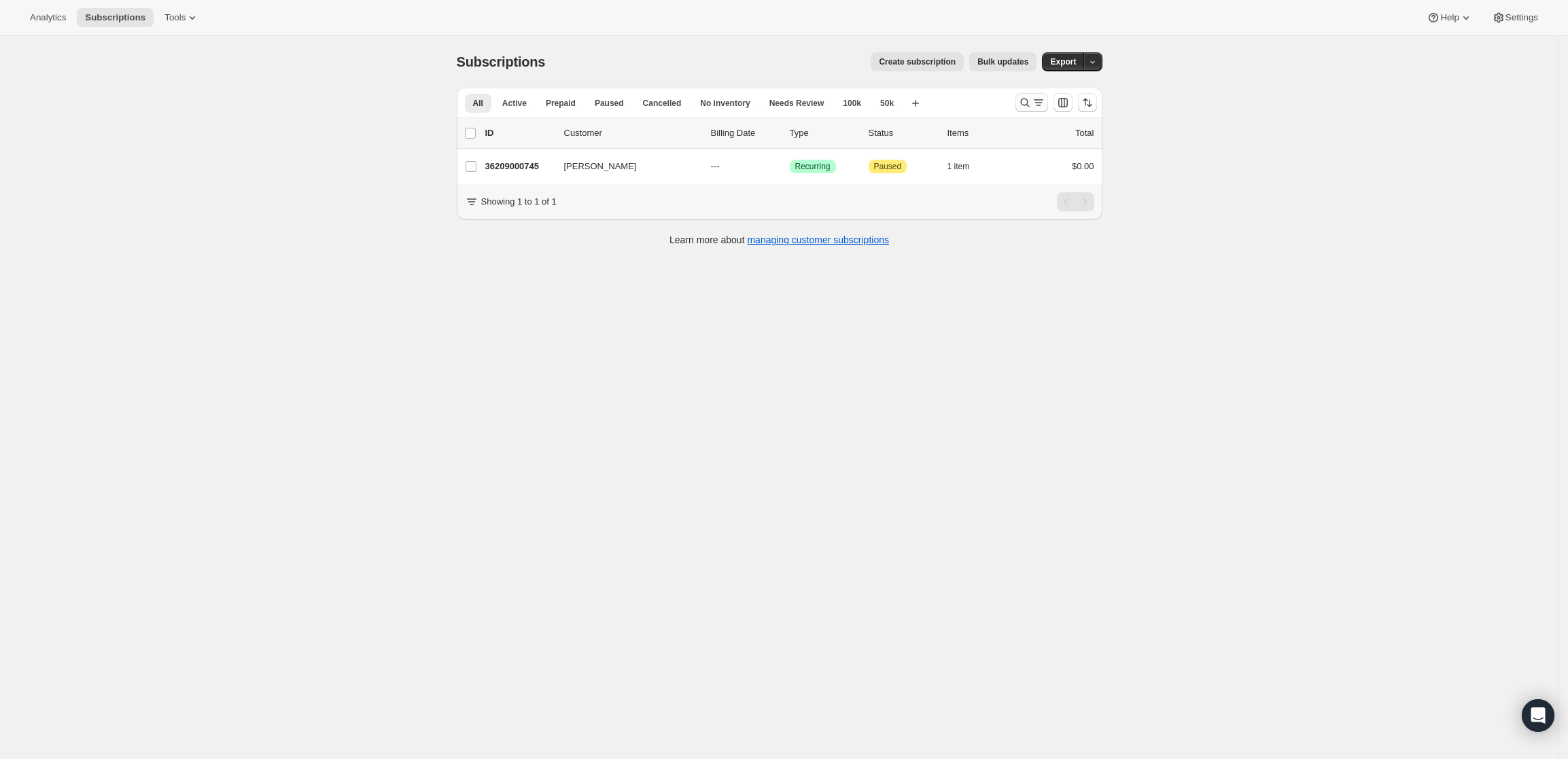
click at [1032, 100] on icon "Search and filter results" at bounding box center [1025, 102] width 14 height 14
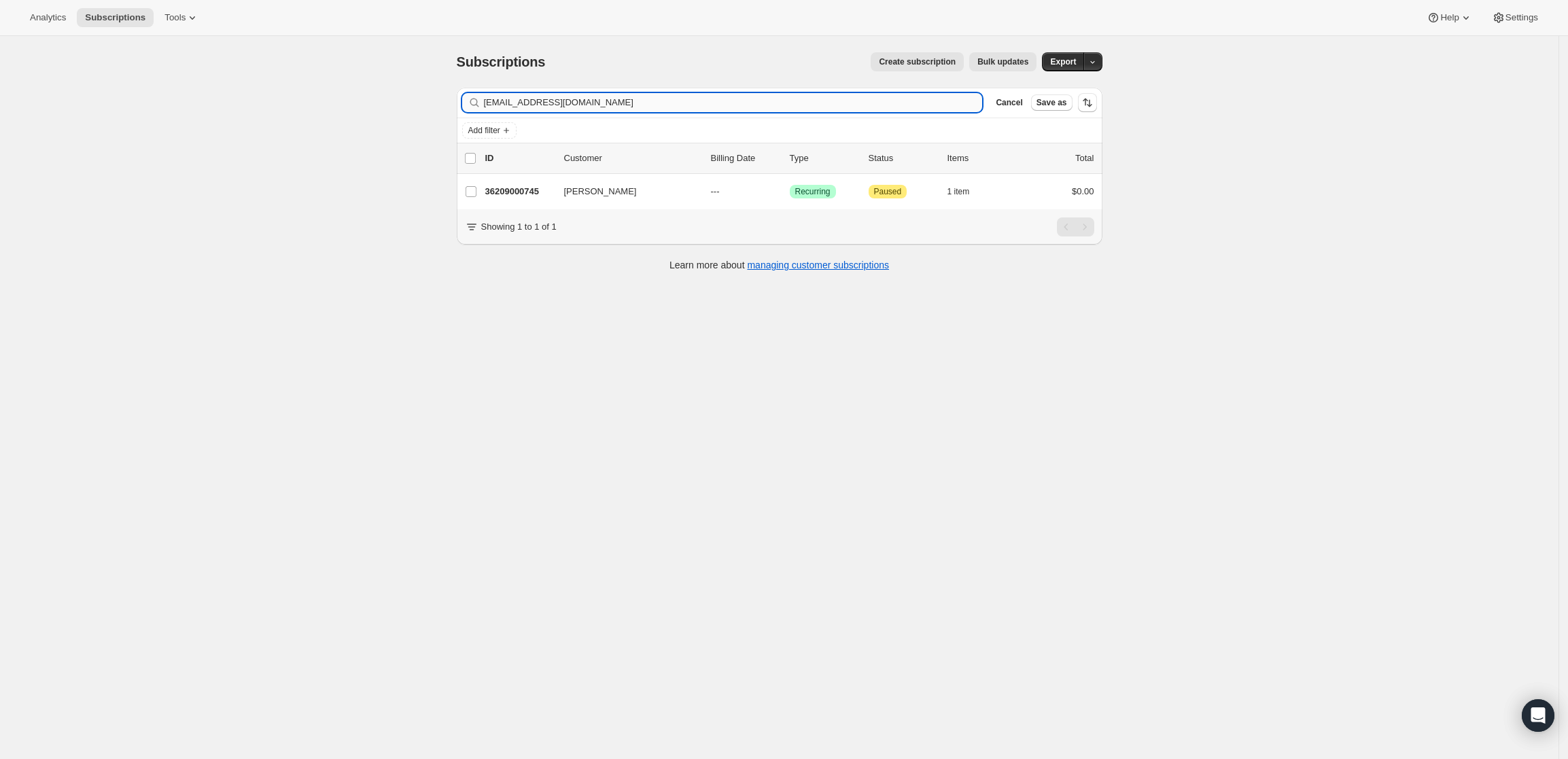
click at [765, 95] on input "[EMAIL_ADDRESS][DOMAIN_NAME]" at bounding box center [733, 102] width 498 height 19
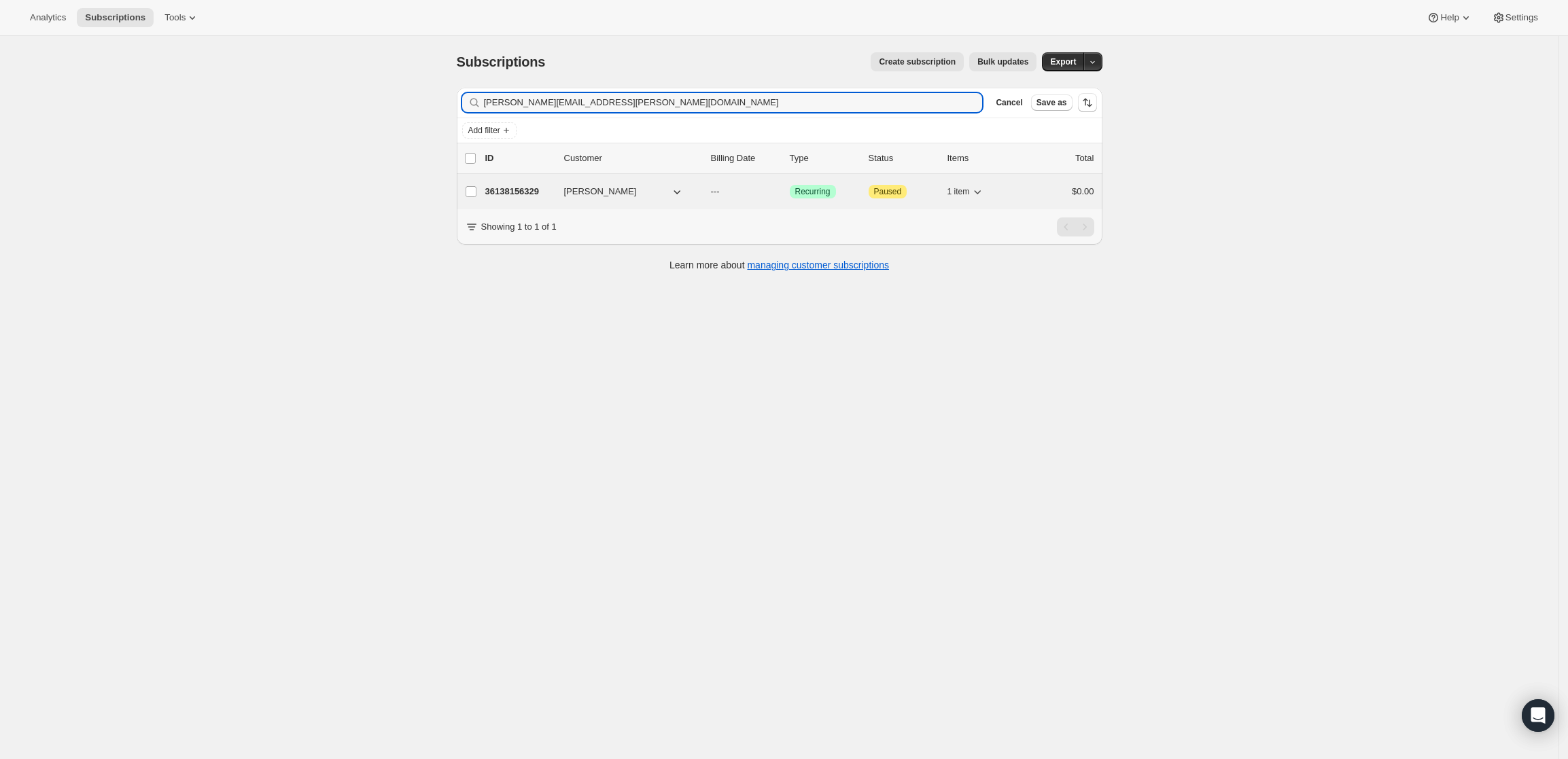
type input "[PERSON_NAME][EMAIL_ADDRESS][PERSON_NAME][DOMAIN_NAME]"
click at [520, 196] on p "36138156329" at bounding box center [520, 191] width 68 height 14
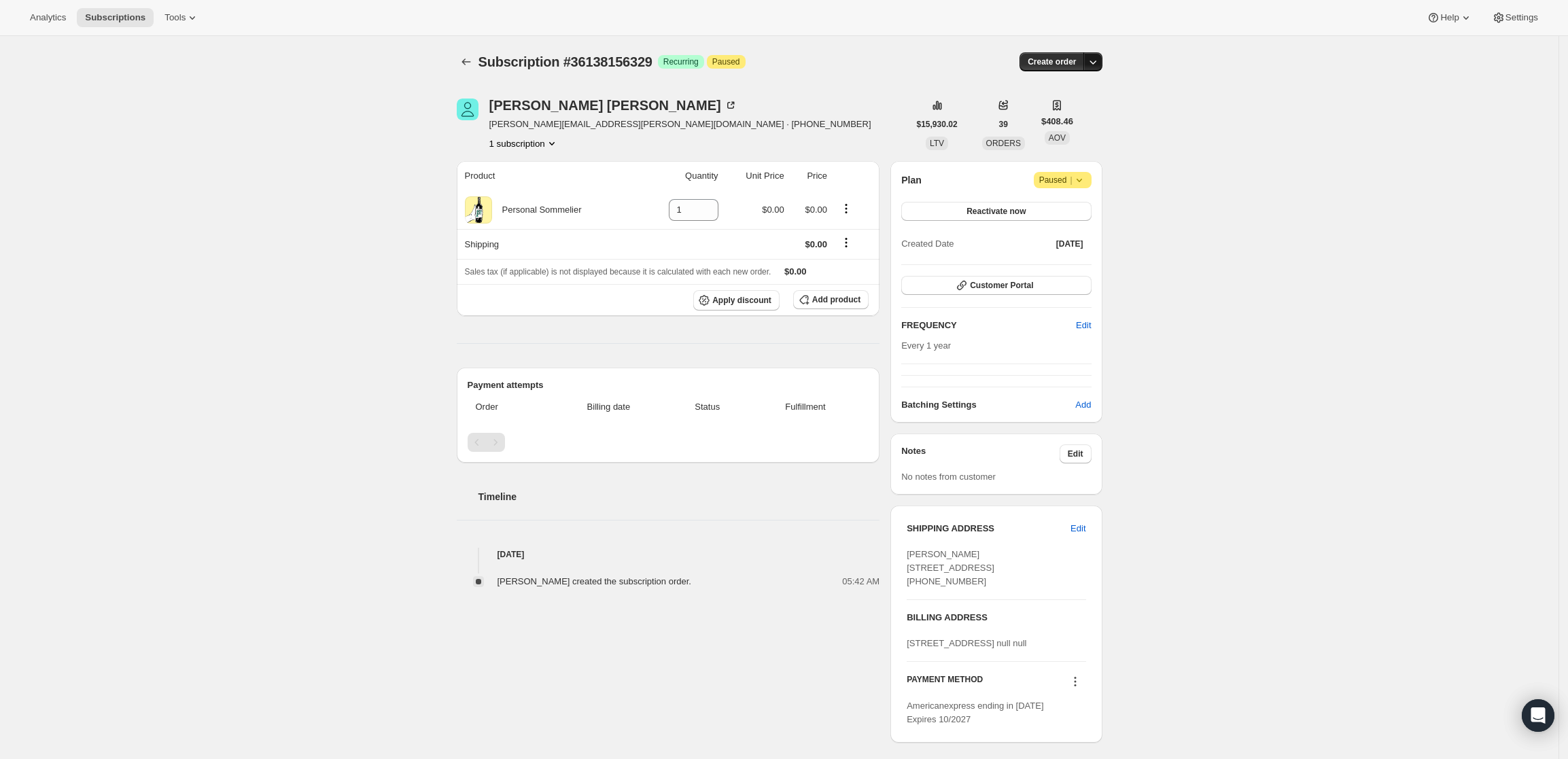
click at [1099, 65] on icon "button" at bounding box center [1092, 61] width 14 height 14
click at [1074, 108] on span "Create custom one-time order" at bounding box center [1039, 113] width 118 height 10
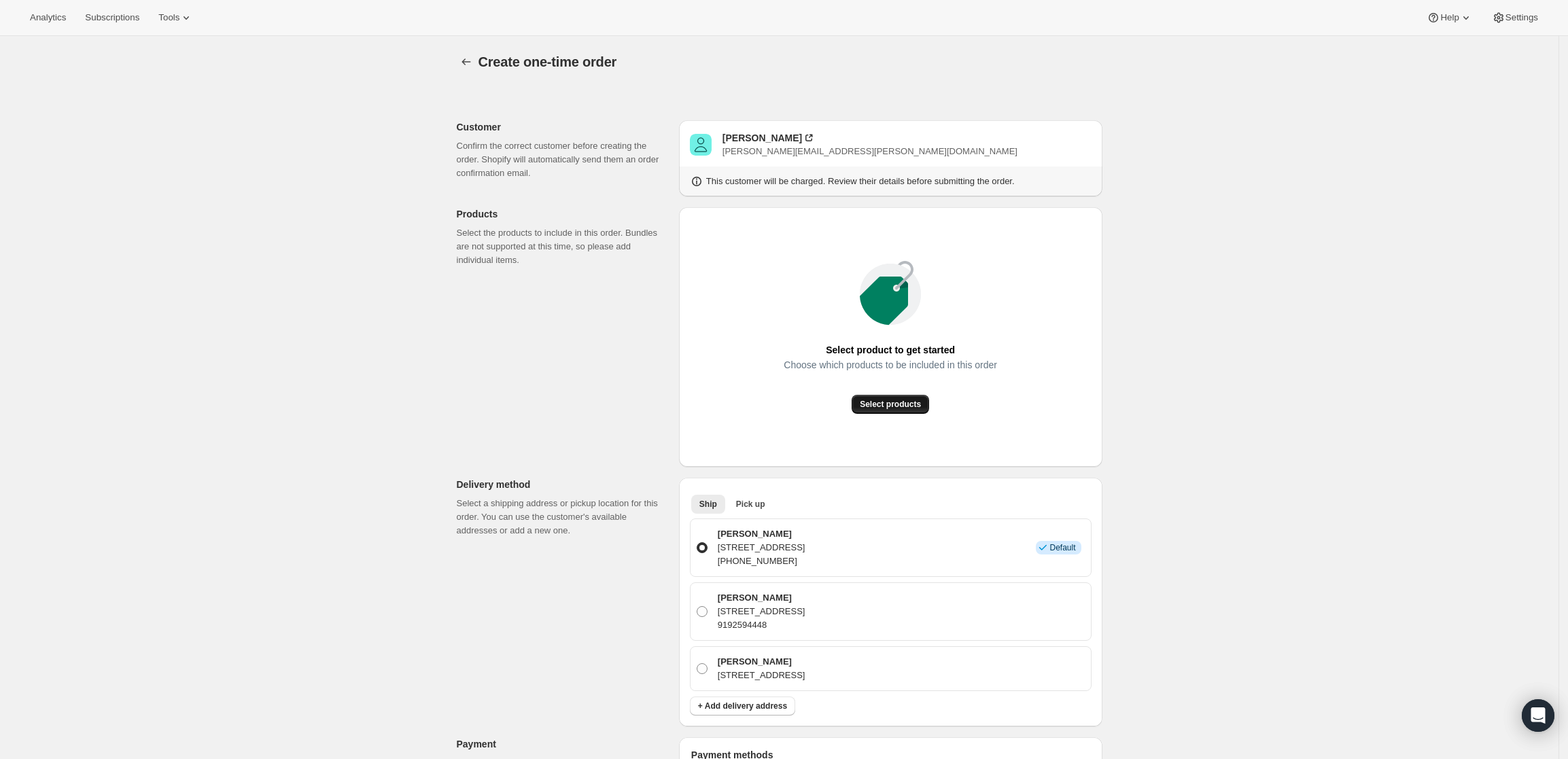
click at [927, 409] on button "Select products" at bounding box center [890, 404] width 77 height 19
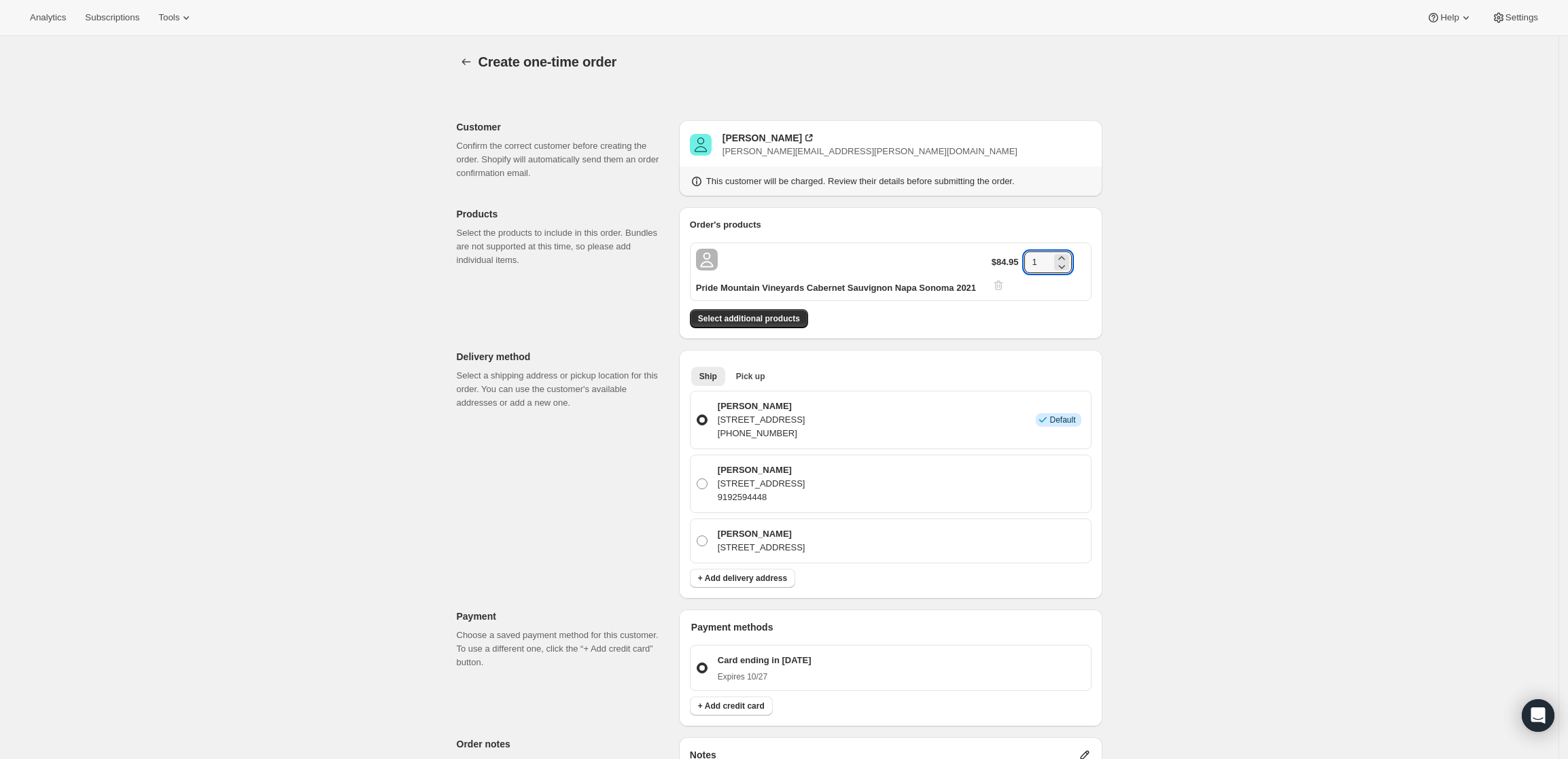
drag, startPoint x: 1043, startPoint y: 267, endPoint x: 1018, endPoint y: 263, distance: 25.3
click at [1018, 263] on div "$84.95 1" at bounding box center [1038, 272] width 94 height 40
type input "4"
click at [1209, 268] on div "Create one-time order. This page is ready Create one-time order Customer Confir…" at bounding box center [779, 583] width 1559 height 1094
click at [728, 311] on button "Select additional products" at bounding box center [748, 318] width 118 height 19
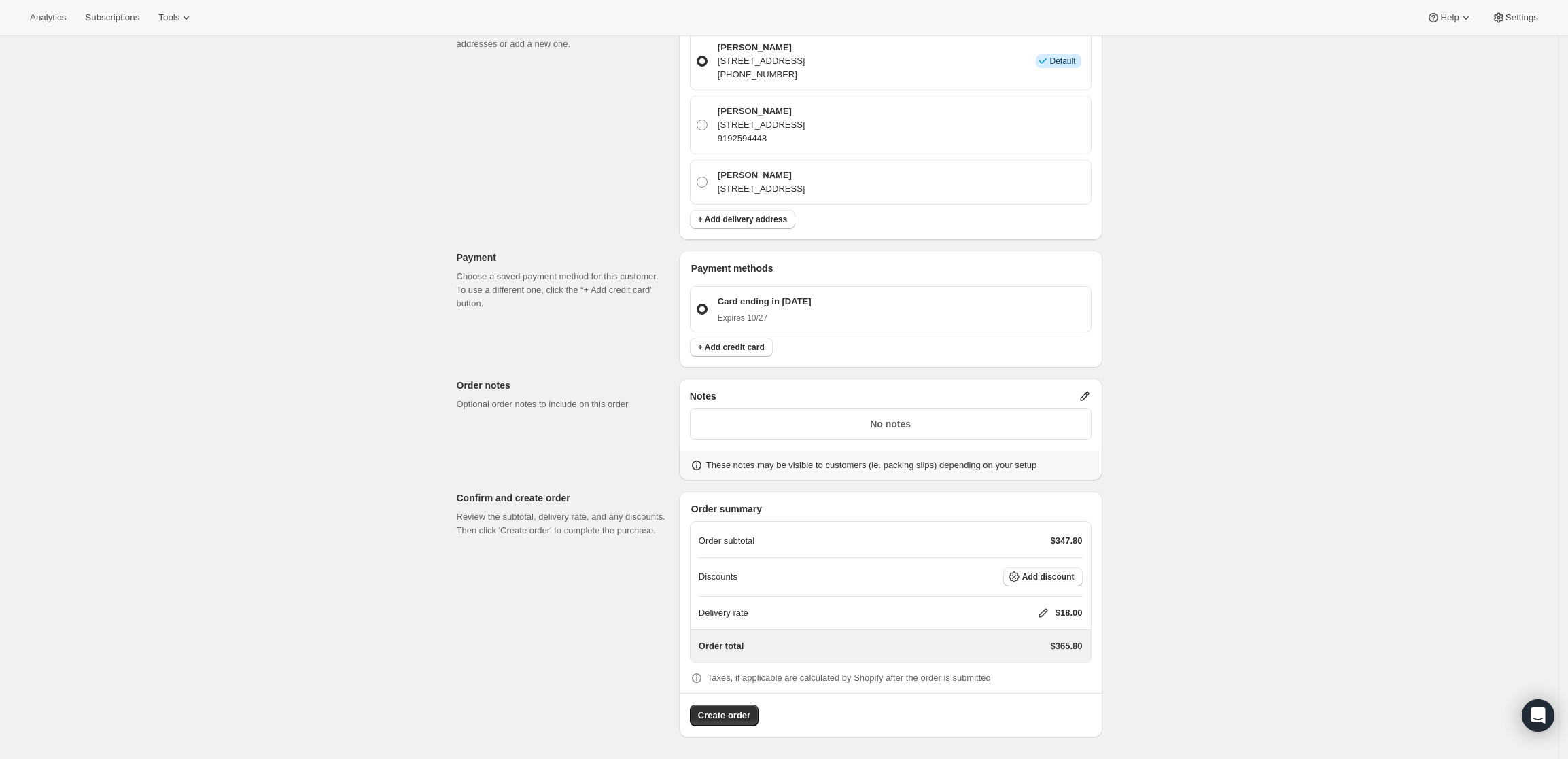
scroll to position [401, 0]
click at [1083, 395] on icon at bounding box center [1084, 396] width 14 height 14
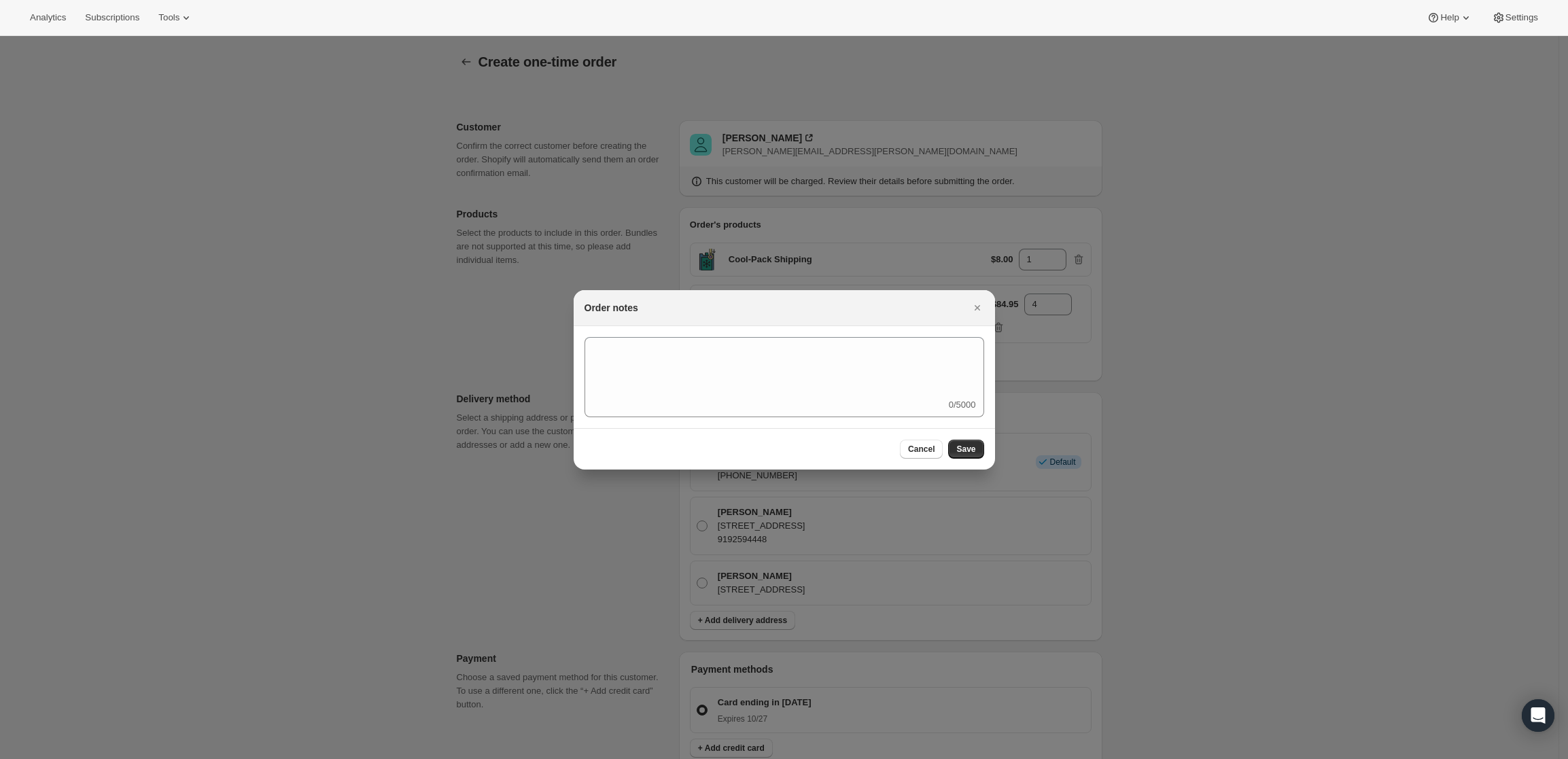
scroll to position [0, 0]
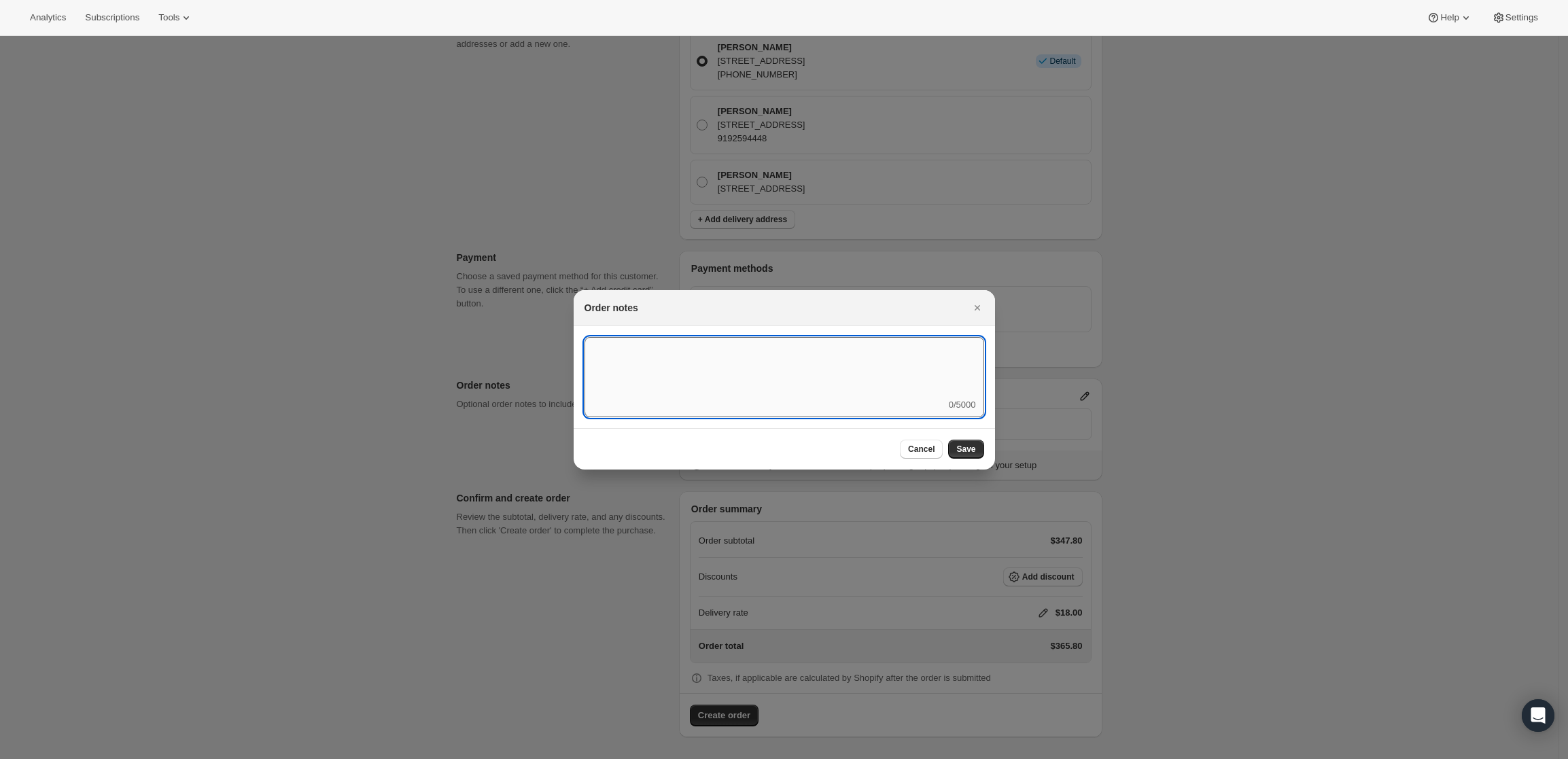
click at [766, 394] on textarea ":r3v:" at bounding box center [784, 367] width 399 height 61
type textarea "Temp Control"
click at [963, 446] on span "Save" at bounding box center [966, 449] width 19 height 11
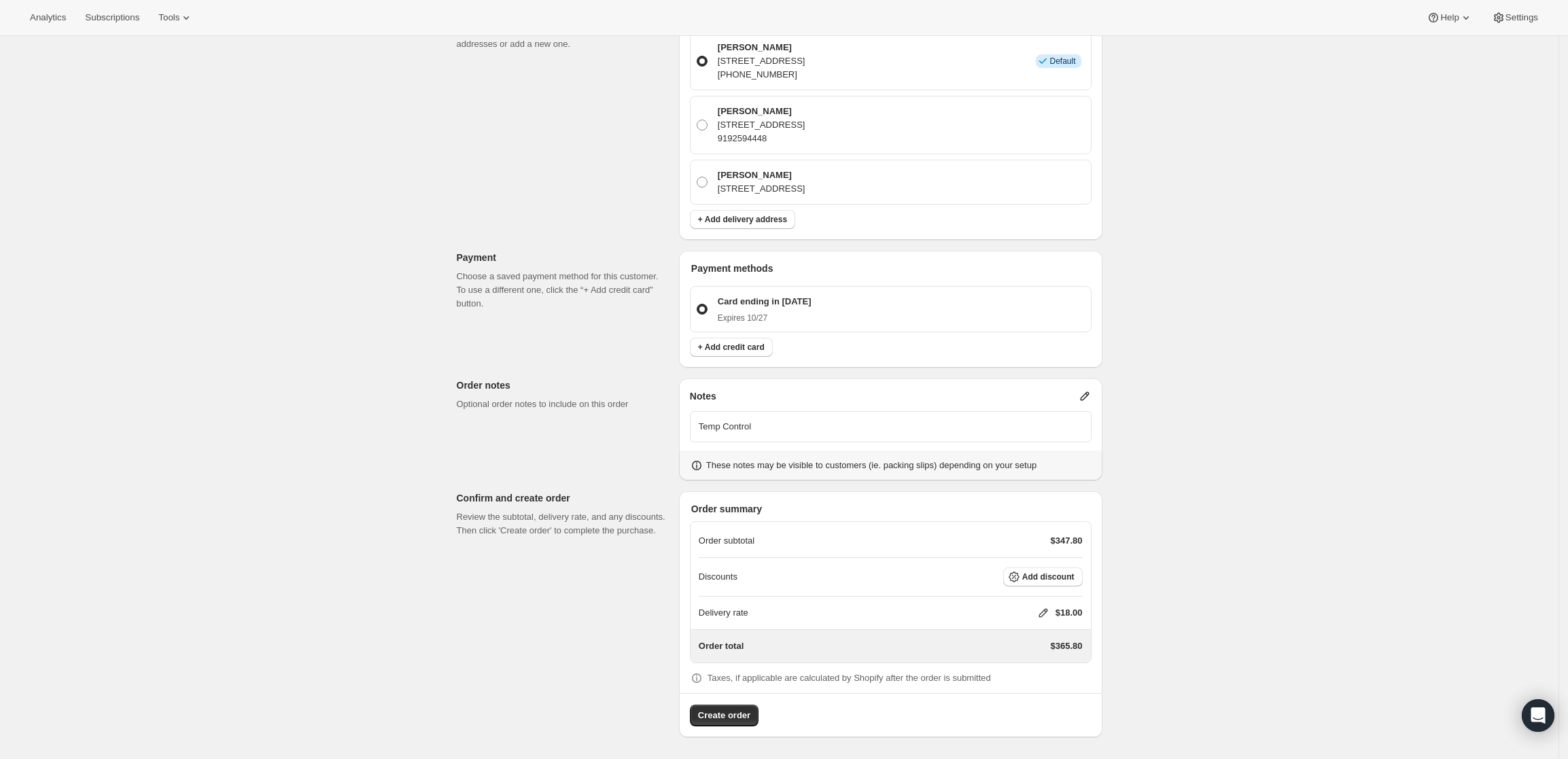
click at [1048, 617] on icon at bounding box center [1043, 612] width 14 height 14
click at [1037, 662] on input "0" at bounding box center [1049, 664] width 122 height 22
type input "0"
click at [1038, 691] on span "Save" at bounding box center [1040, 695] width 19 height 11
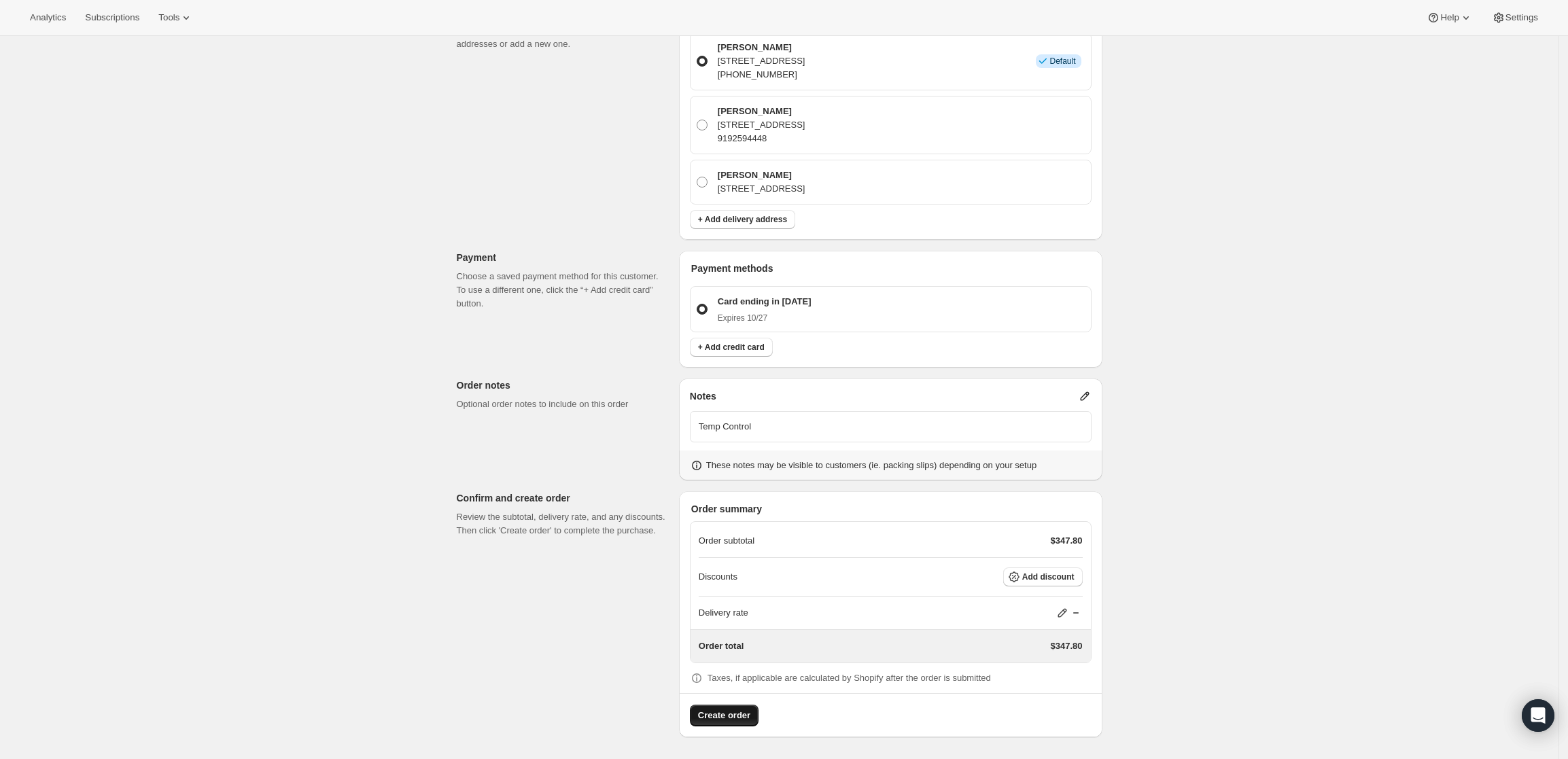
click at [734, 718] on span "Create order" at bounding box center [723, 715] width 52 height 14
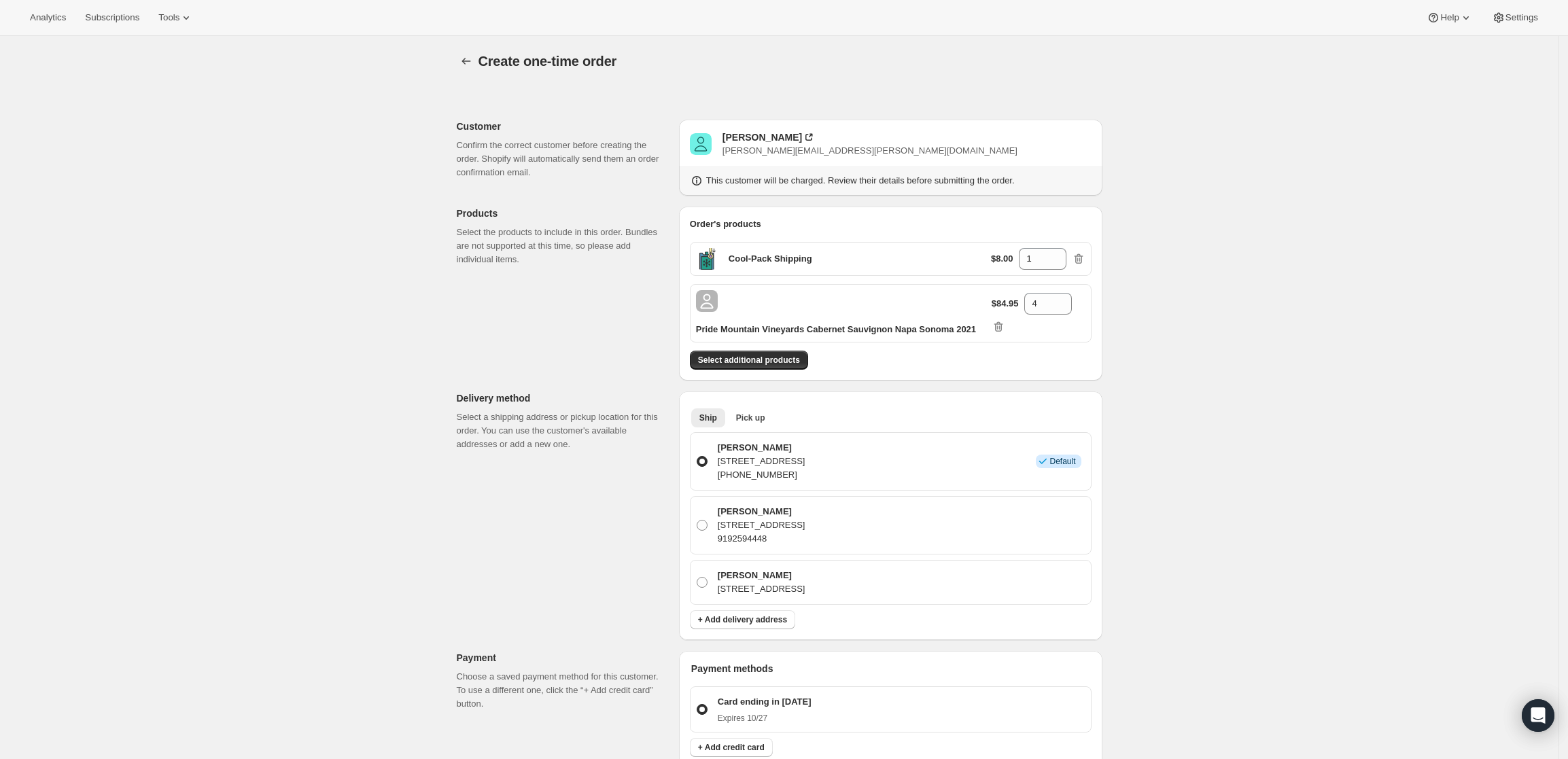
scroll to position [0, 0]
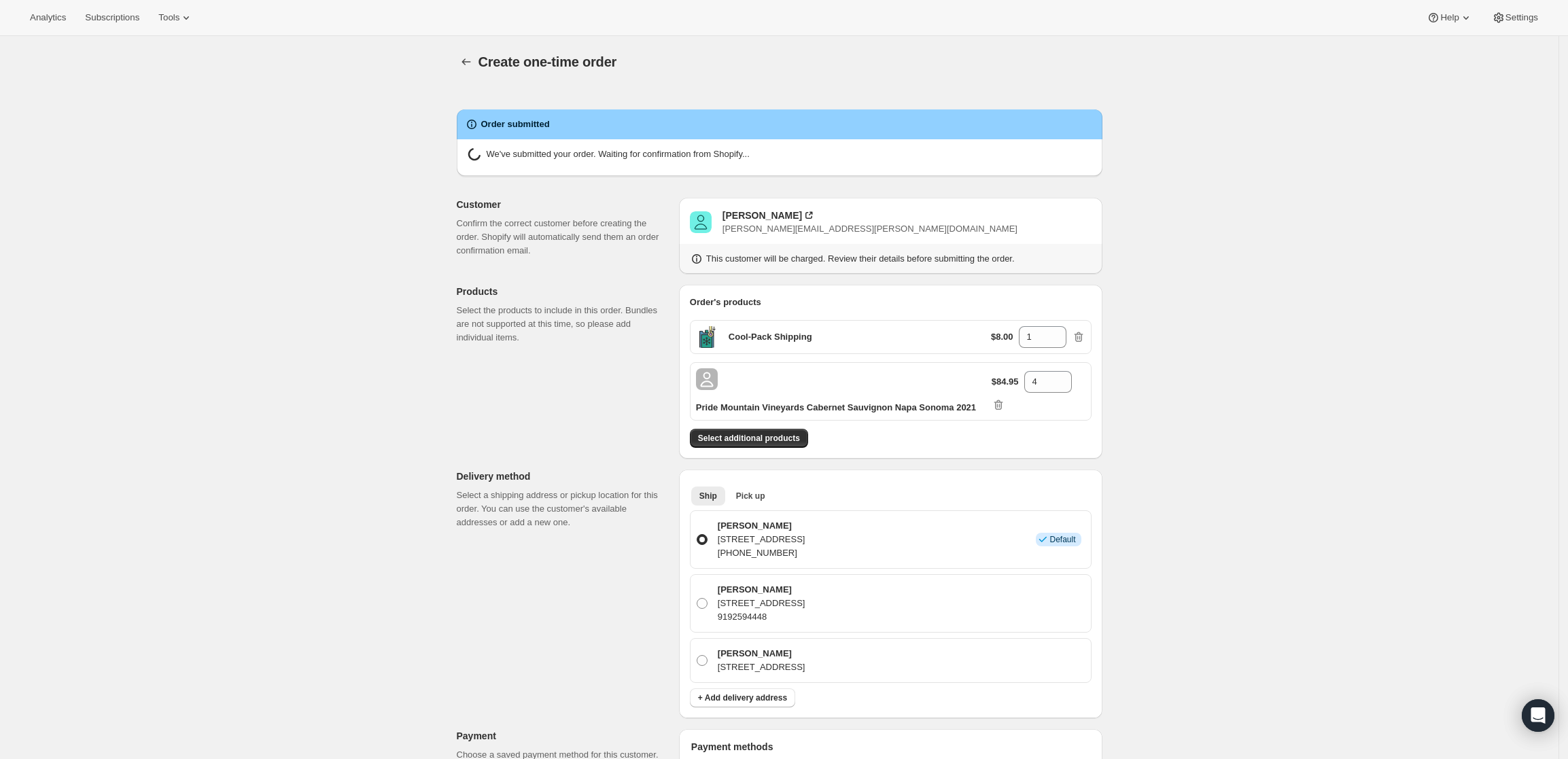
radio input "true"
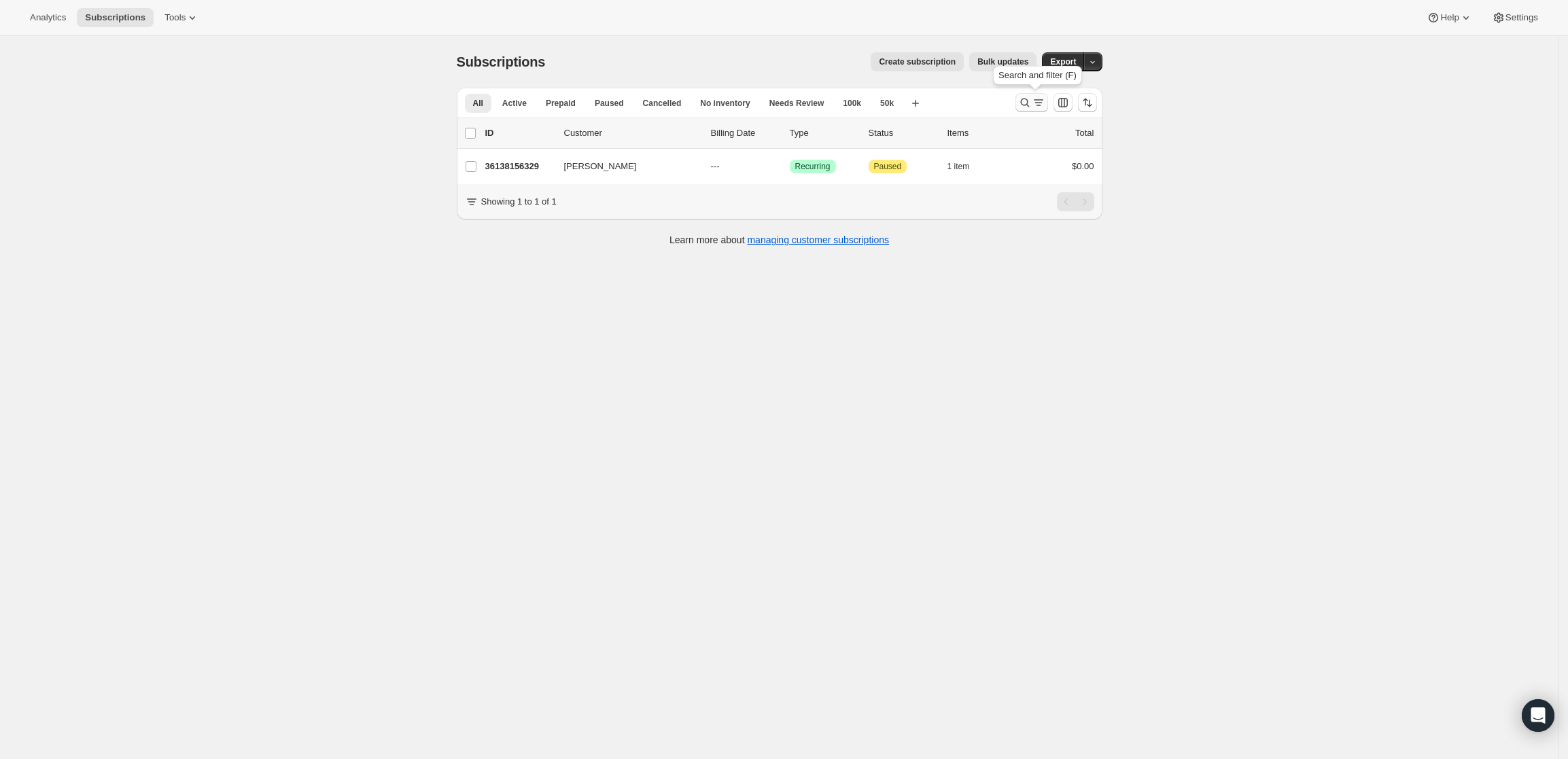
click at [1037, 104] on icon "Search and filter results" at bounding box center [1038, 102] width 14 height 14
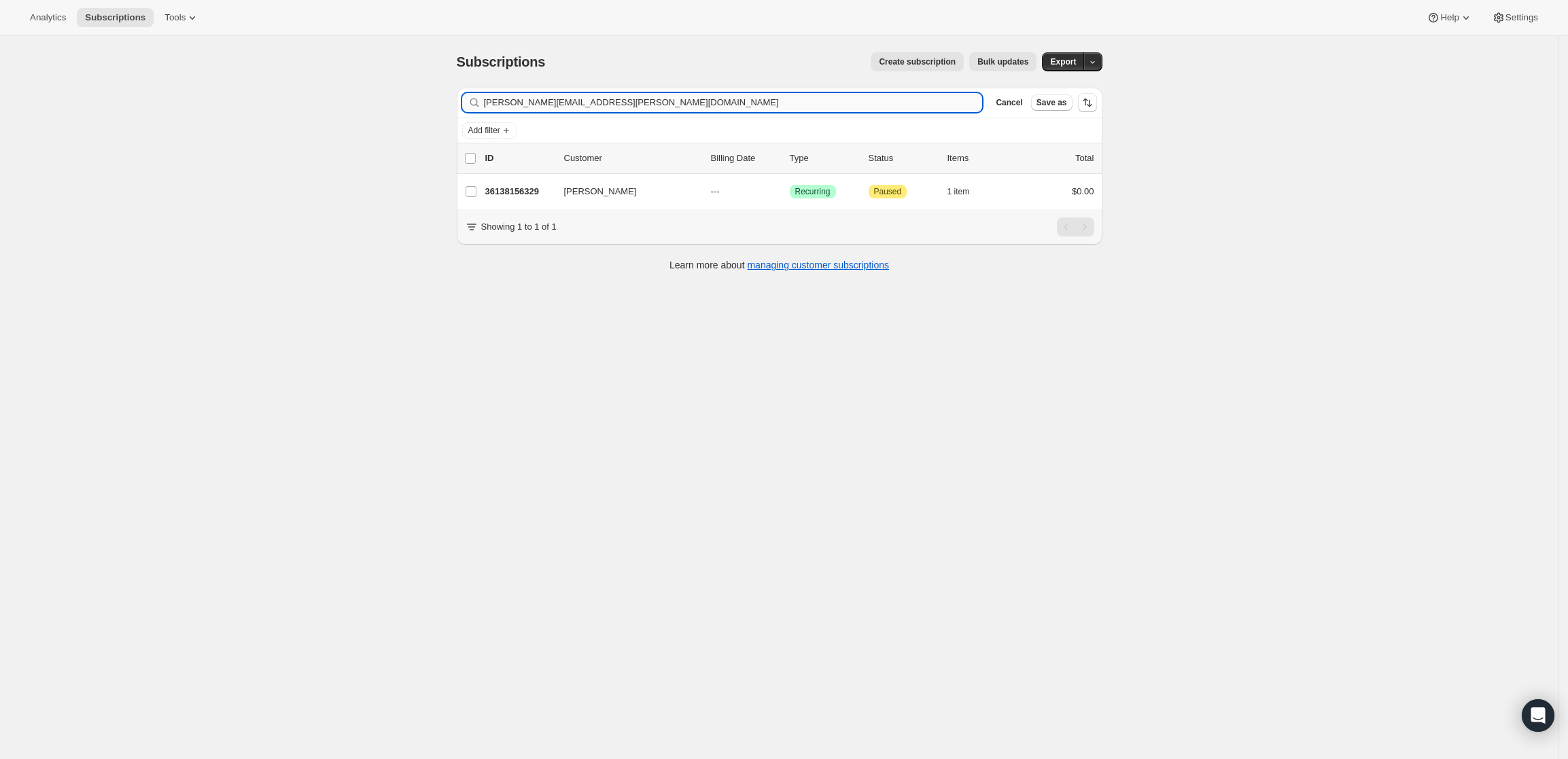
click at [790, 107] on input "[PERSON_NAME][EMAIL_ADDRESS][PERSON_NAME][DOMAIN_NAME]" at bounding box center [733, 102] width 498 height 19
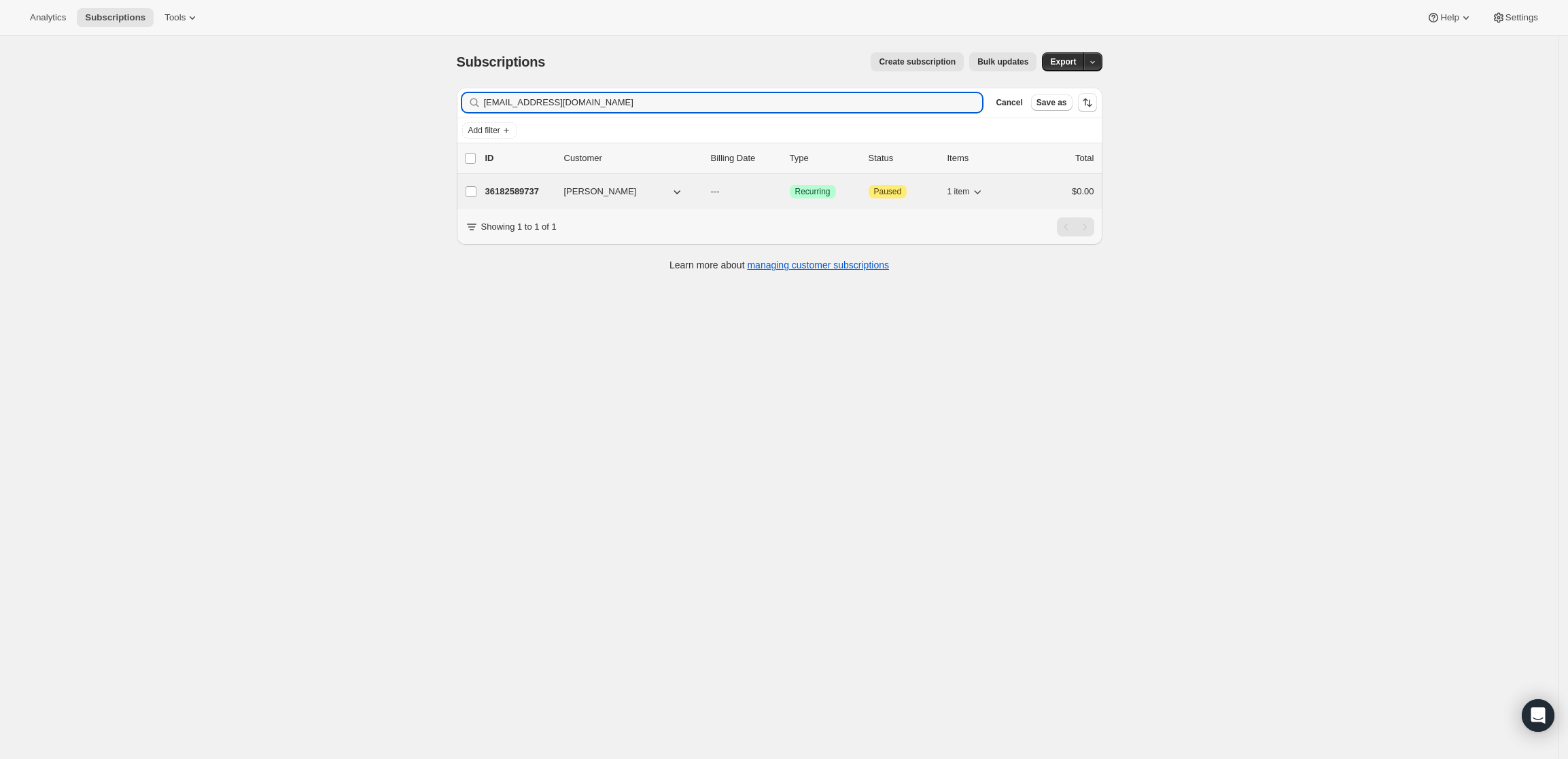
type input "psadds@aol.com"
click at [514, 190] on p "36182589737" at bounding box center [520, 191] width 68 height 14
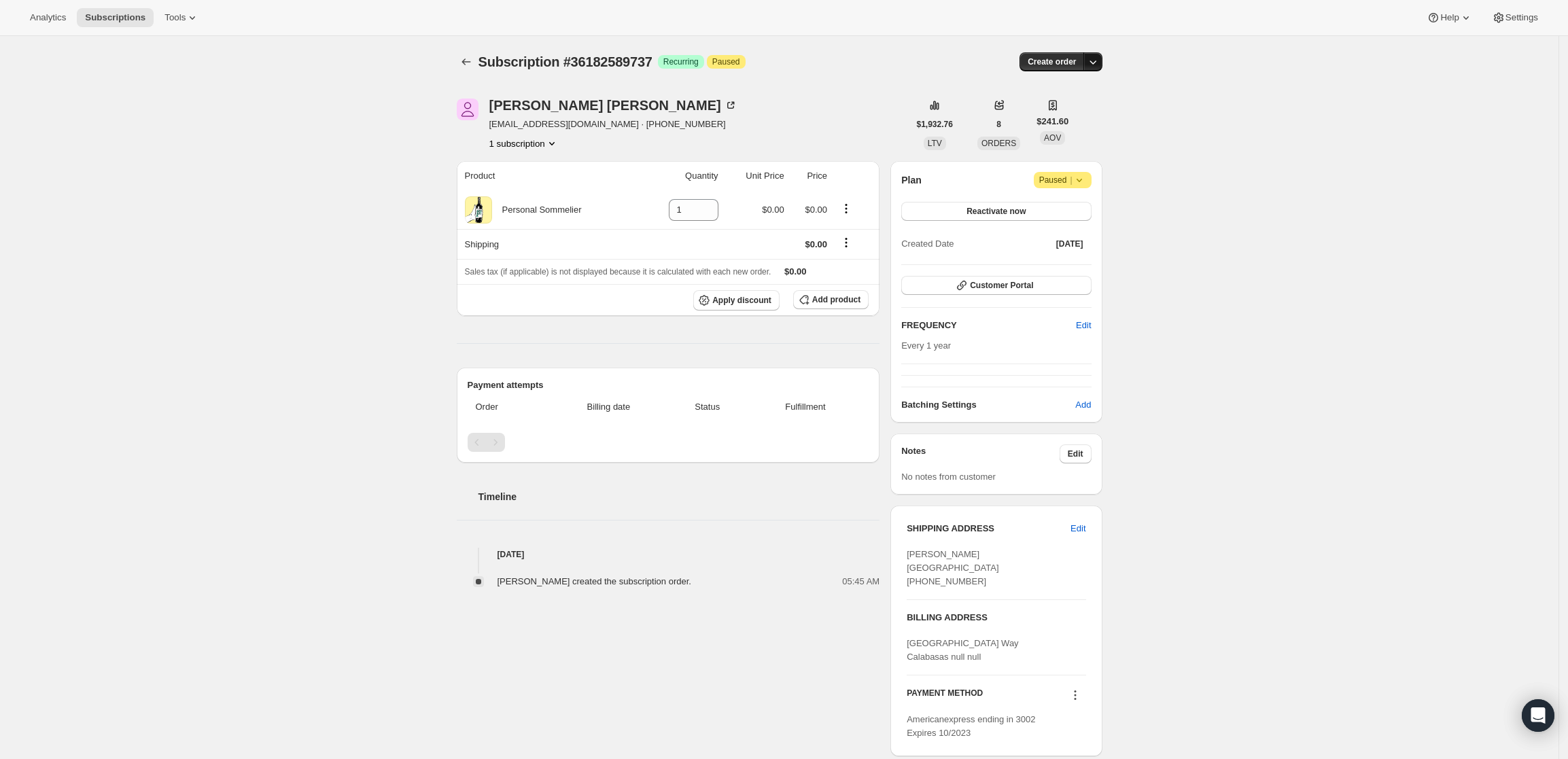
click at [1095, 61] on icon "button" at bounding box center [1092, 62] width 6 height 4
click at [1097, 108] on span "Create custom one-time order" at bounding box center [1039, 113] width 118 height 10
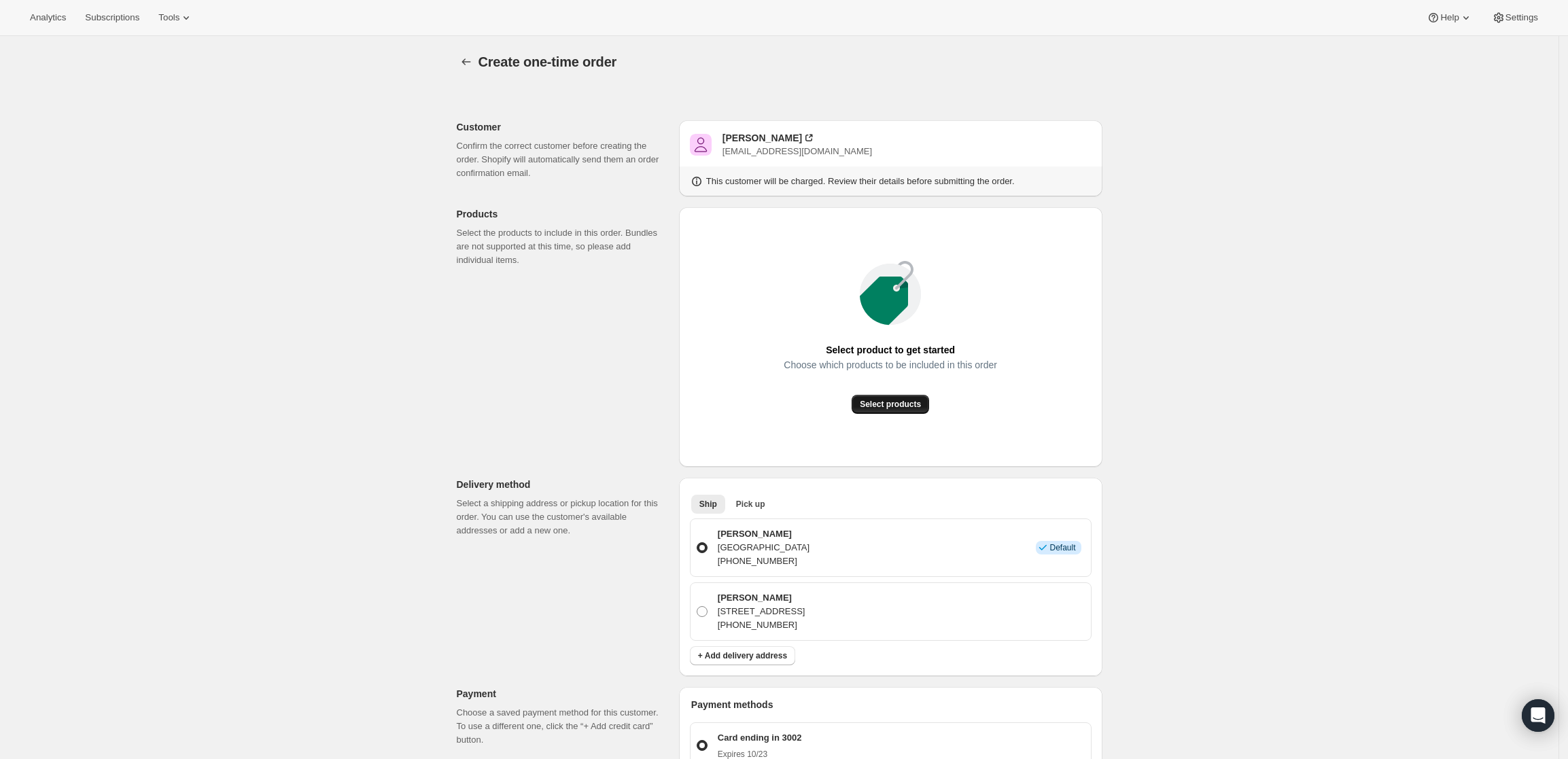
click at [891, 405] on span "Select products" at bounding box center [890, 405] width 62 height 11
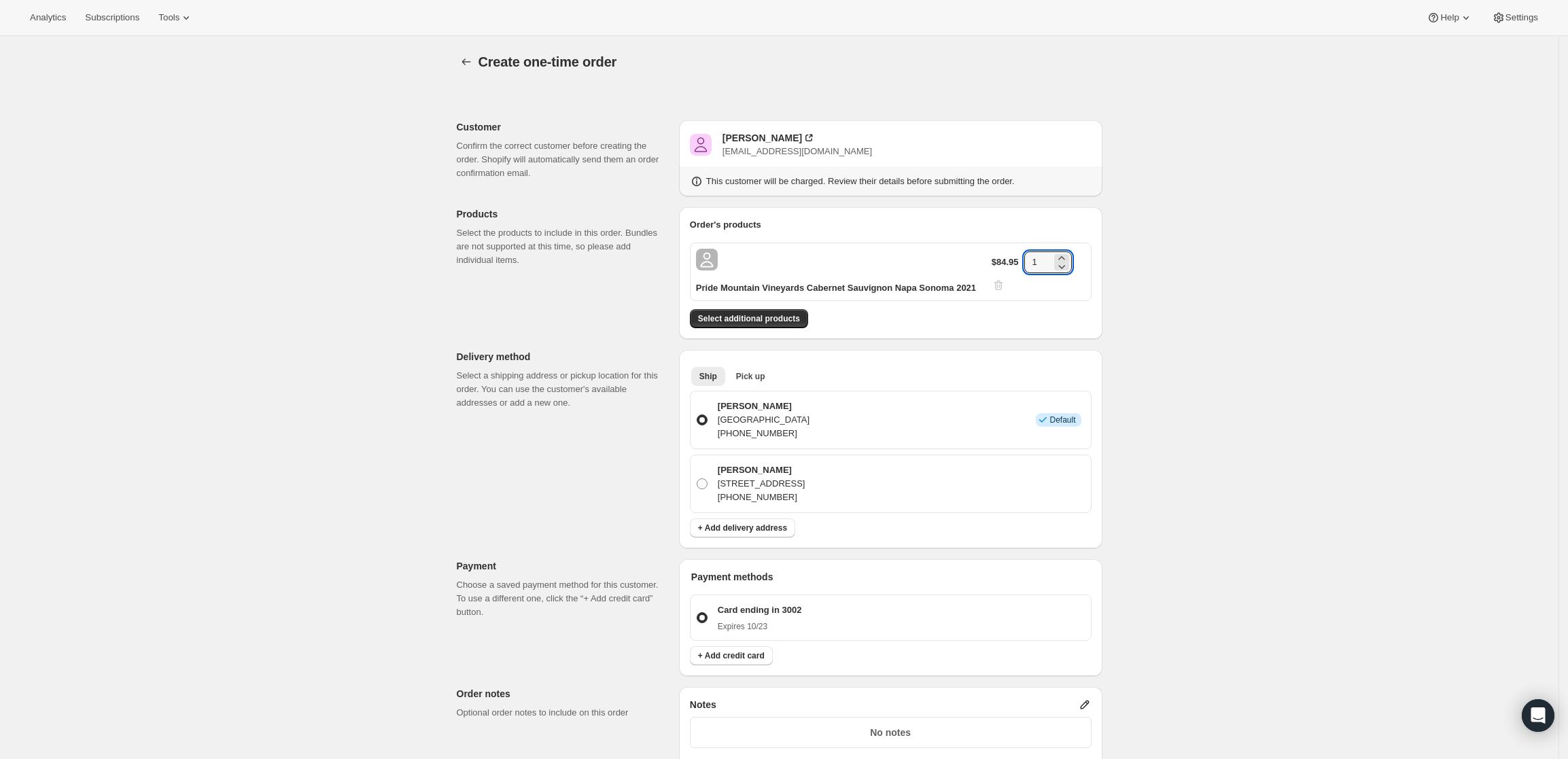
drag, startPoint x: 1051, startPoint y: 270, endPoint x: 980, endPoint y: 270, distance: 71.0
click at [980, 270] on div "Pride Mountain Vineyards Cabernet Sauvignon Napa Sonoma 2021 $84.95 1" at bounding box center [890, 272] width 402 height 59
type input "3"
click at [1212, 336] on div "Create one-time order. This page is ready Create one-time order Customer Confir…" at bounding box center [779, 557] width 1559 height 1044
click at [791, 316] on span "Select additional products" at bounding box center [748, 318] width 102 height 11
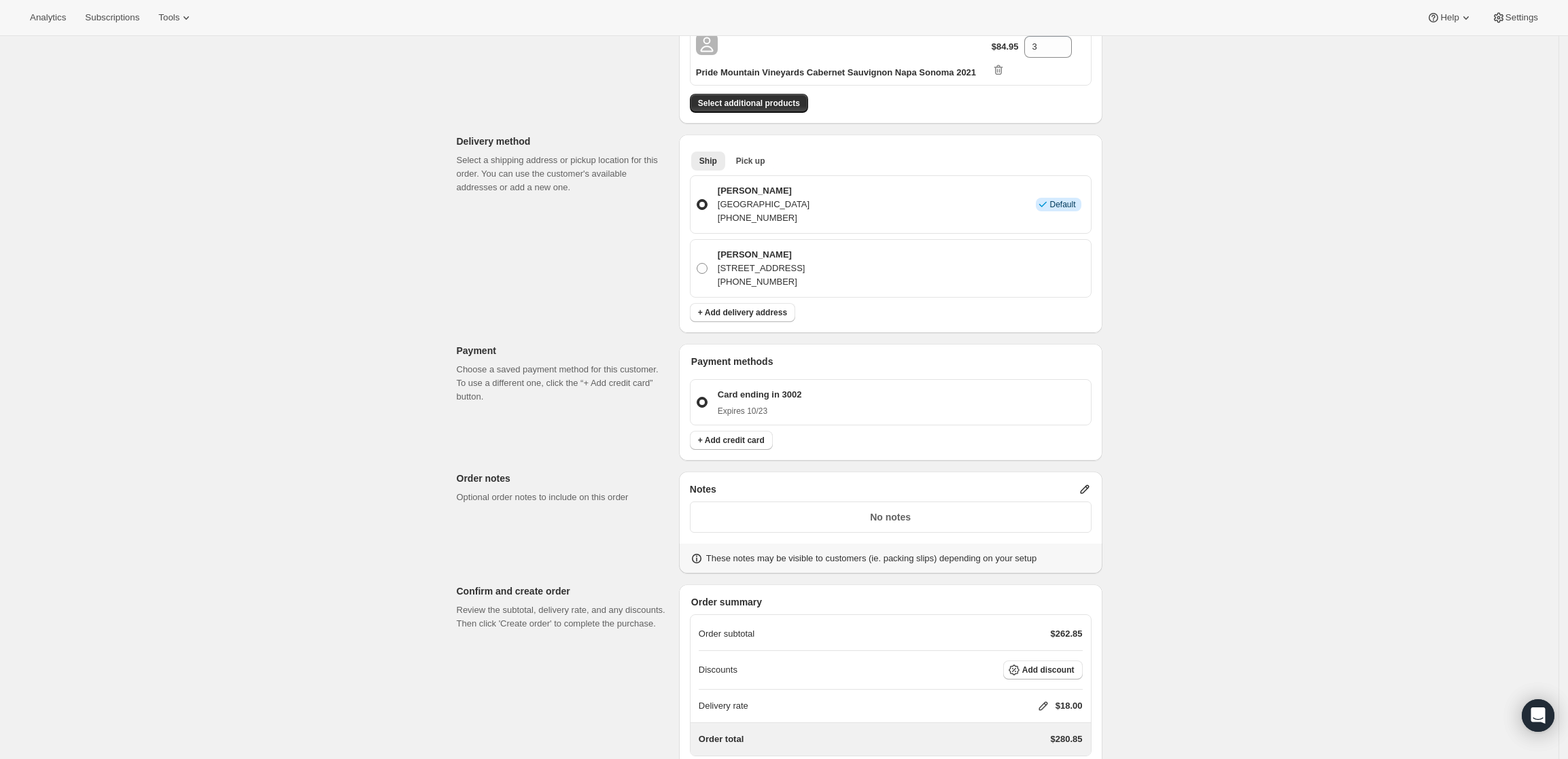
scroll to position [340, 0]
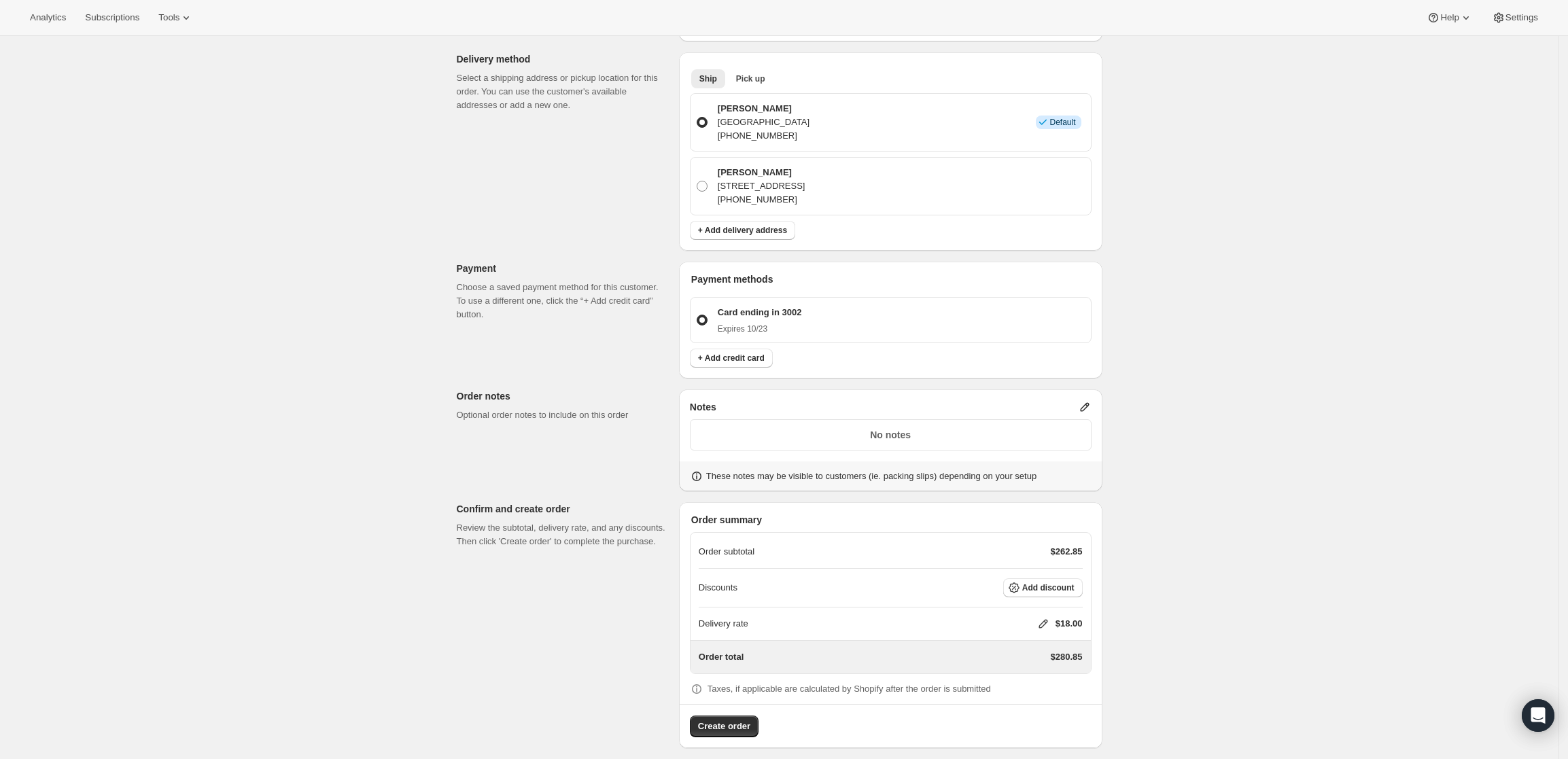
click at [1087, 400] on icon at bounding box center [1084, 407] width 14 height 14
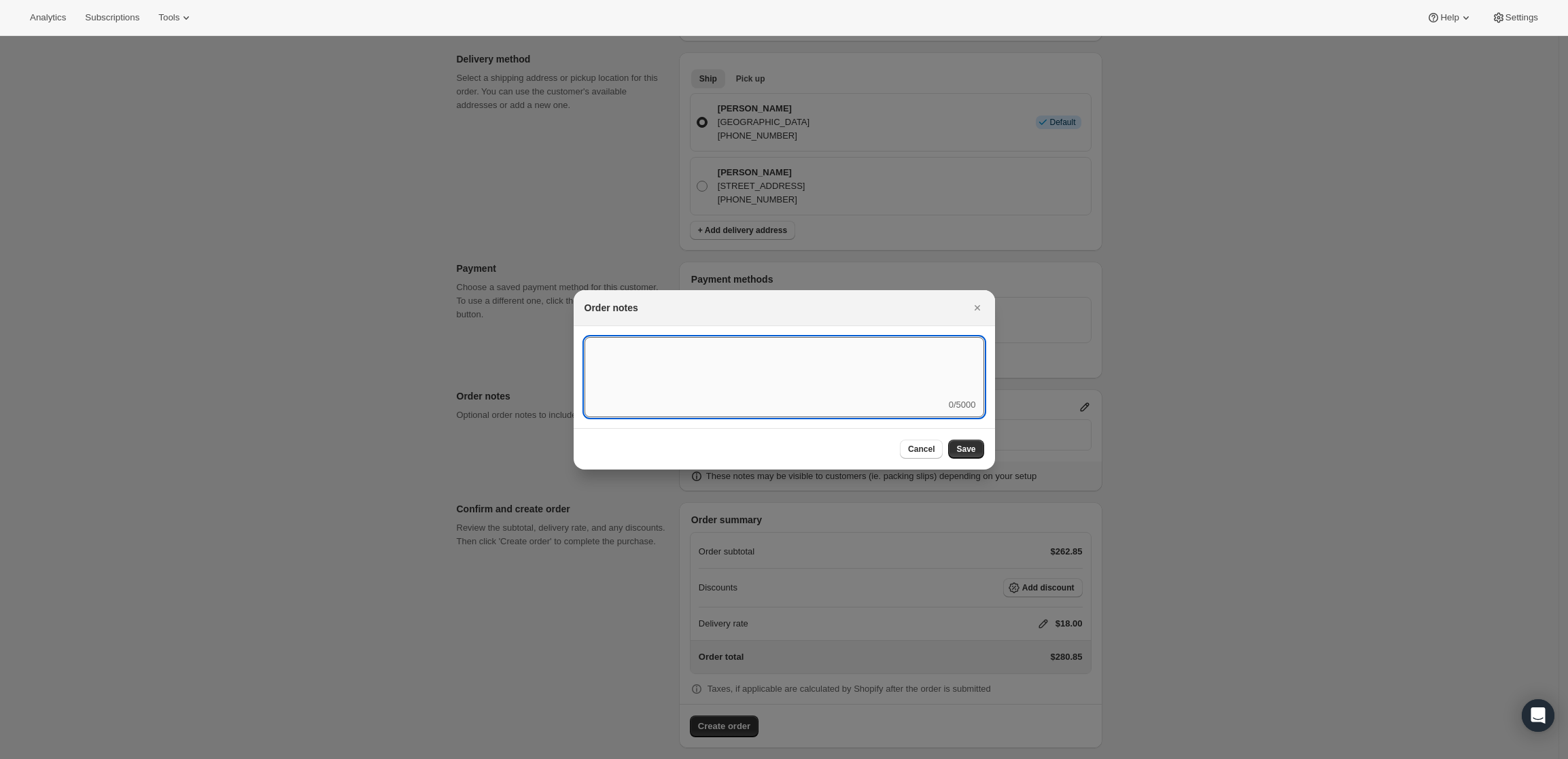
click at [781, 386] on textarea ":r3v:" at bounding box center [784, 367] width 399 height 61
click at [663, 346] on textarea "FedEx Ground - ship 10/13" at bounding box center [784, 367] width 399 height 61
click at [661, 346] on textarea "FedEx Ground - ship 10/13" at bounding box center [784, 367] width 399 height 61
type textarea "FedEx Ground - Ship 10/13"
click at [964, 448] on span "Save" at bounding box center [966, 449] width 19 height 11
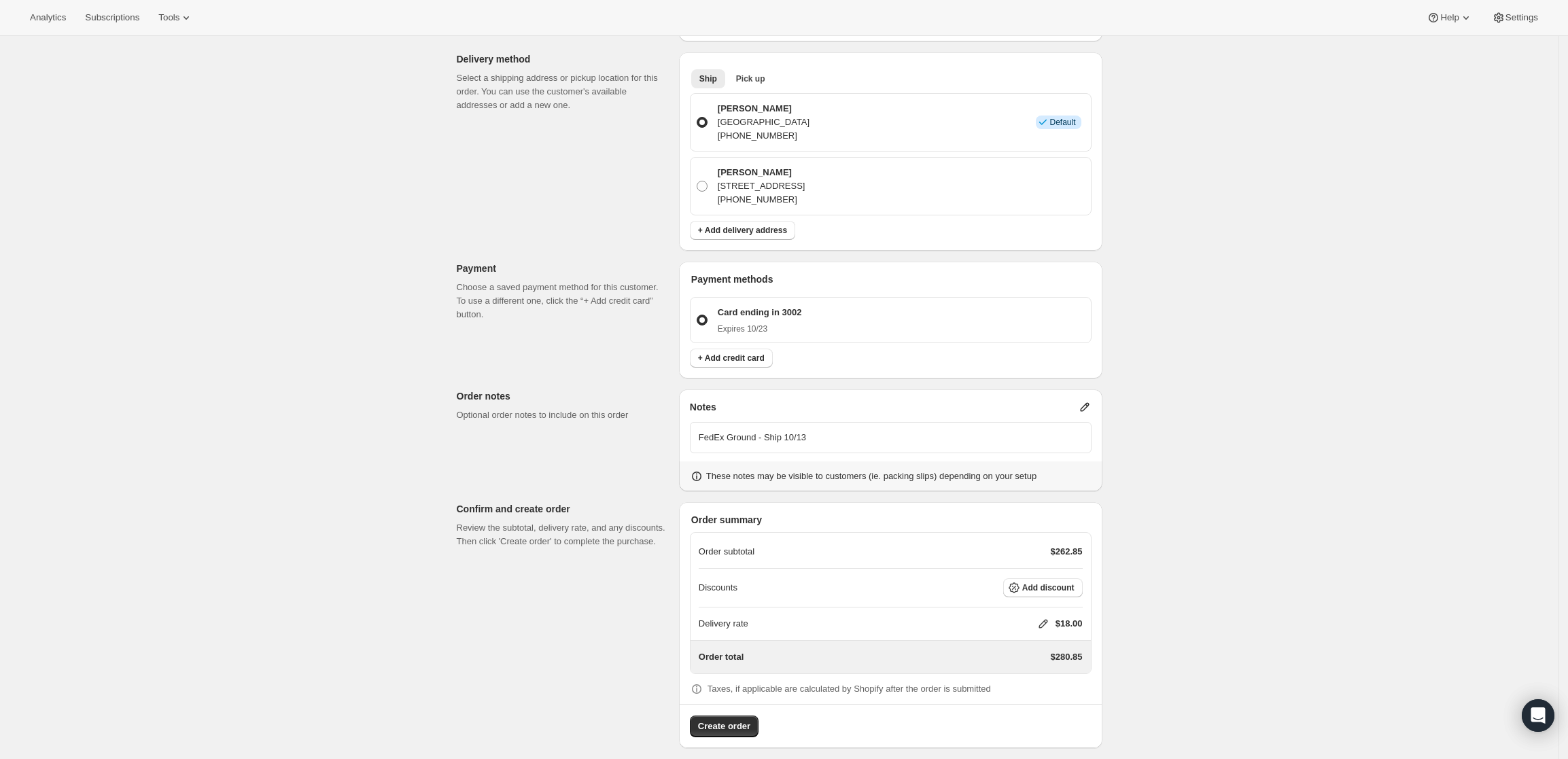
click at [1044, 622] on icon at bounding box center [1043, 623] width 14 height 14
click at [1027, 671] on input "0" at bounding box center [1049, 675] width 122 height 22
type input "0"
click at [1043, 701] on span "Save" at bounding box center [1040, 706] width 19 height 11
click at [1242, 606] on div "Create one-time order. This page is ready Create one-time order Customer Confir…" at bounding box center [779, 239] width 1559 height 1086
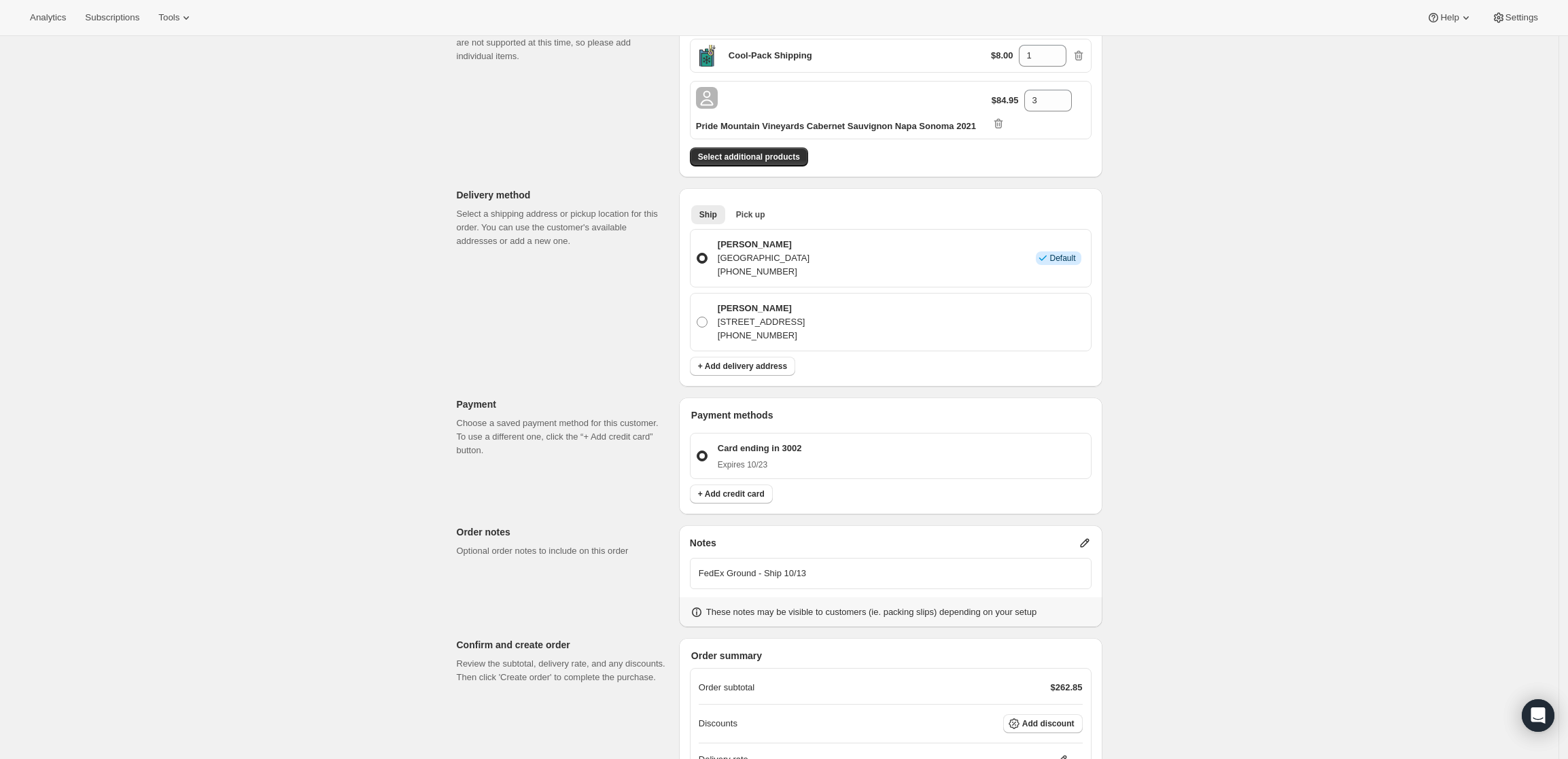
scroll to position [351, 0]
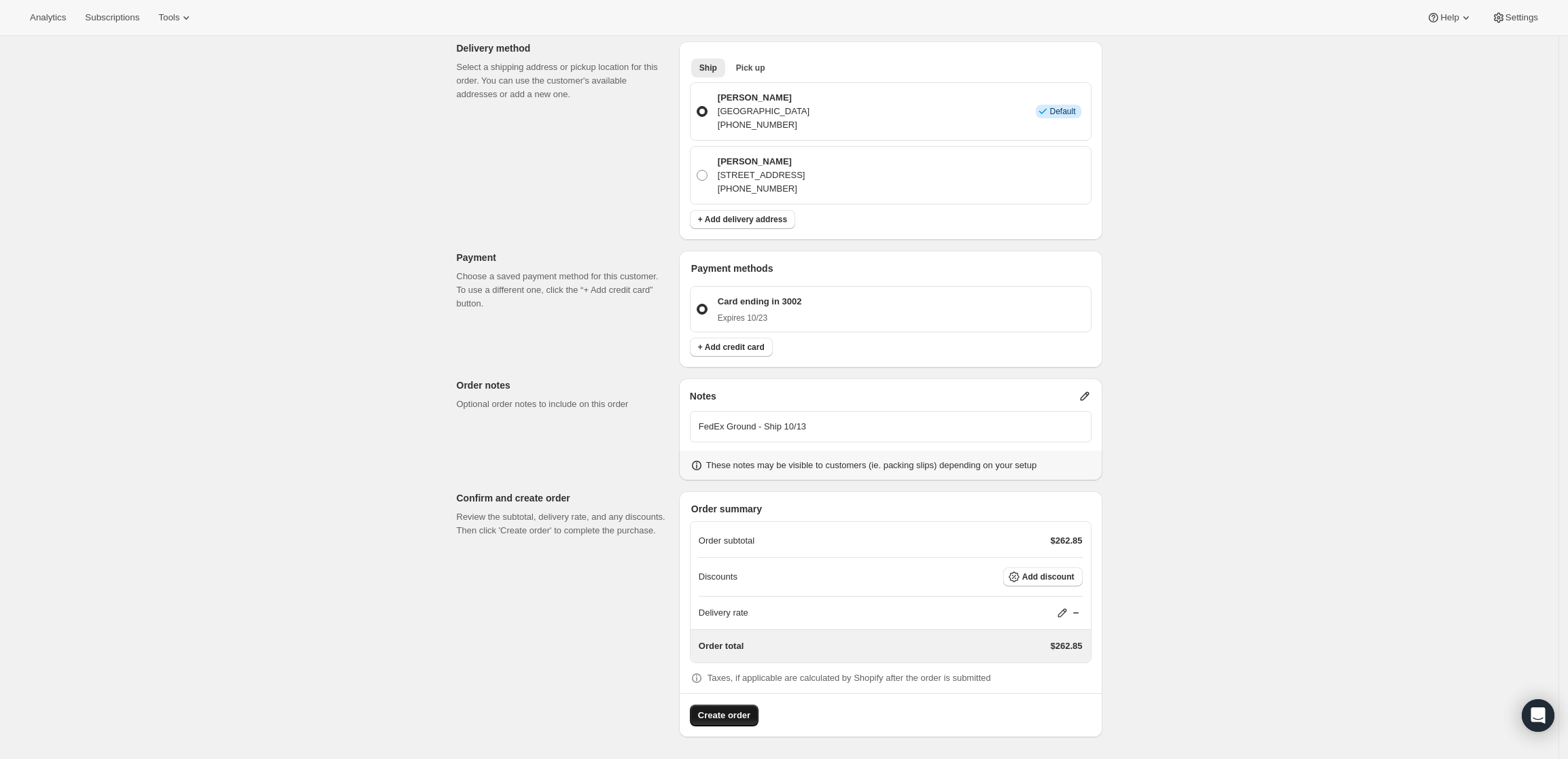
click at [718, 721] on span "Create order" at bounding box center [723, 715] width 52 height 14
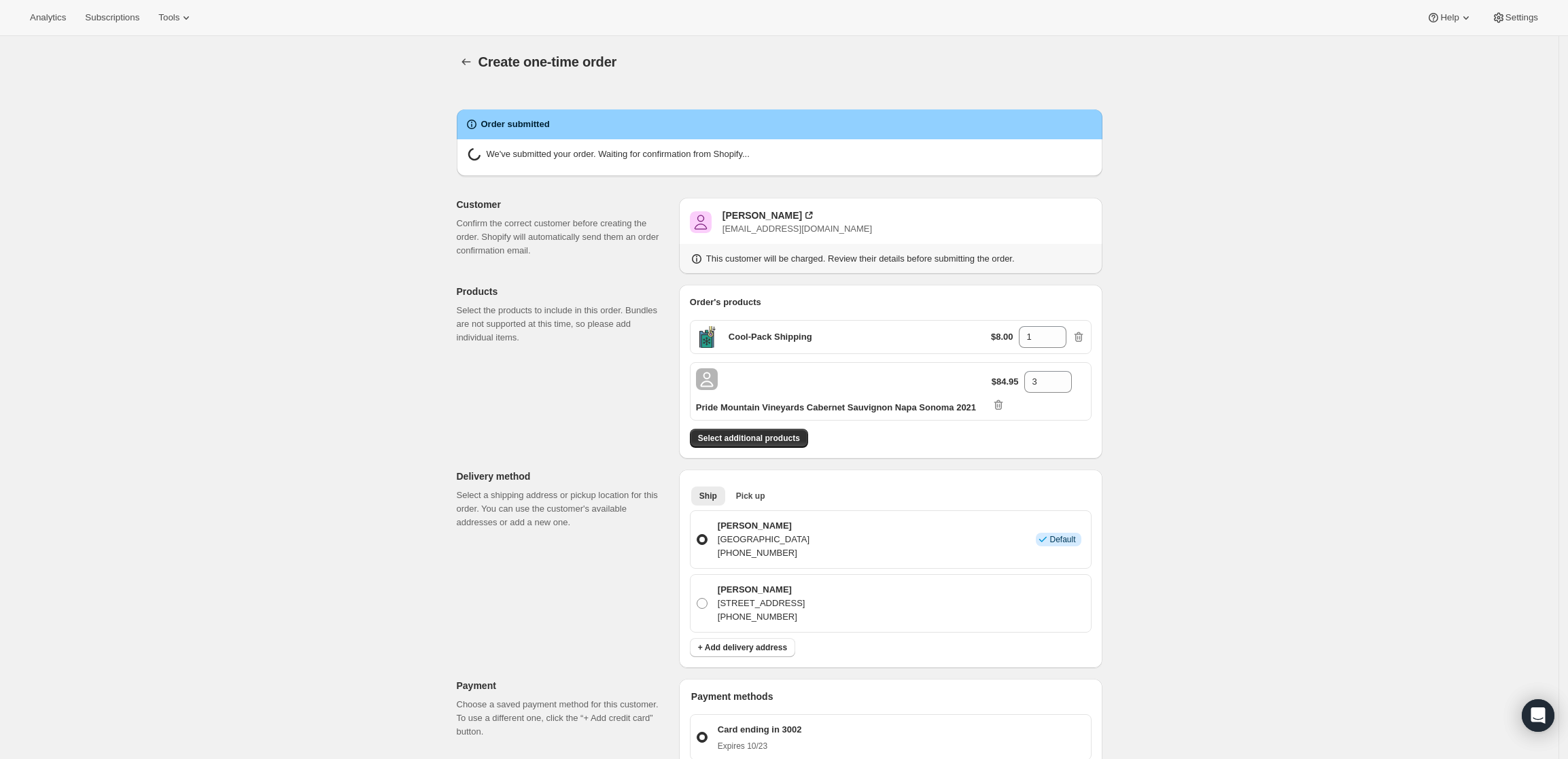
radio input "true"
